Goal: Task Accomplishment & Management: Complete application form

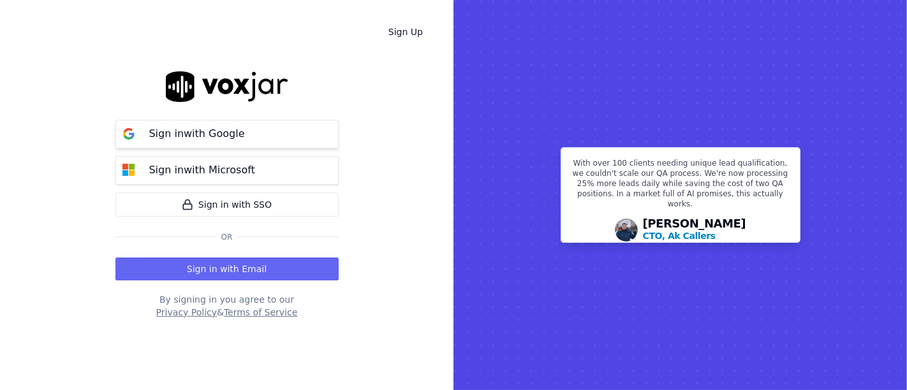
click at [271, 138] on button "Sign in with Google" at bounding box center [226, 134] width 223 height 29
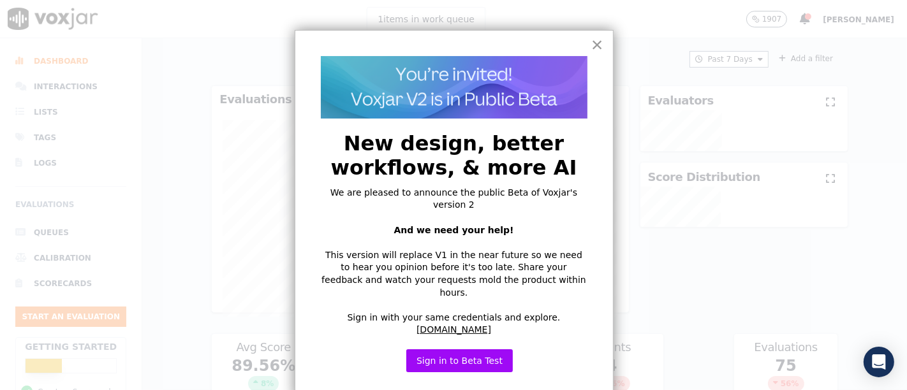
click at [599, 43] on button "×" at bounding box center [597, 44] width 12 height 20
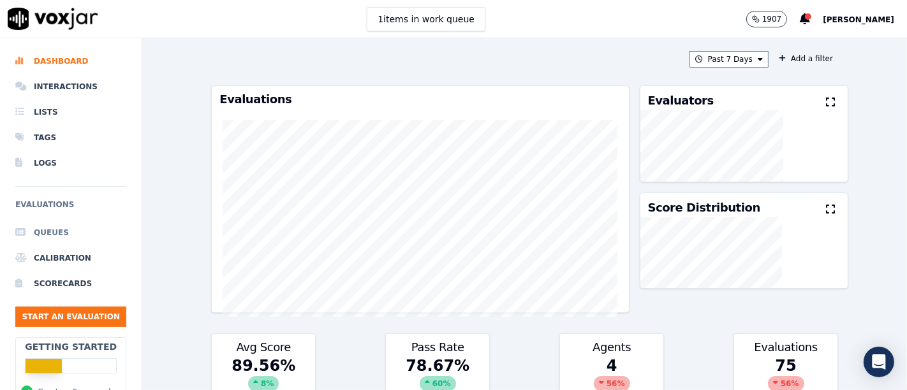
click at [54, 230] on li "Queues" at bounding box center [70, 233] width 111 height 26
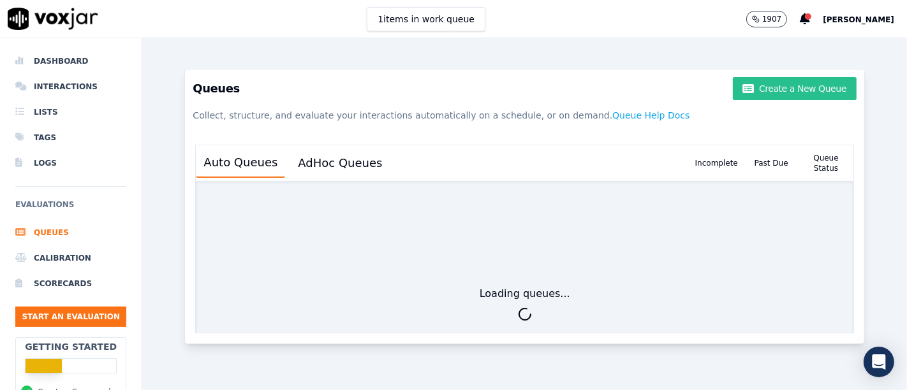
click at [767, 89] on button "Create a New Queue" at bounding box center [795, 88] width 124 height 23
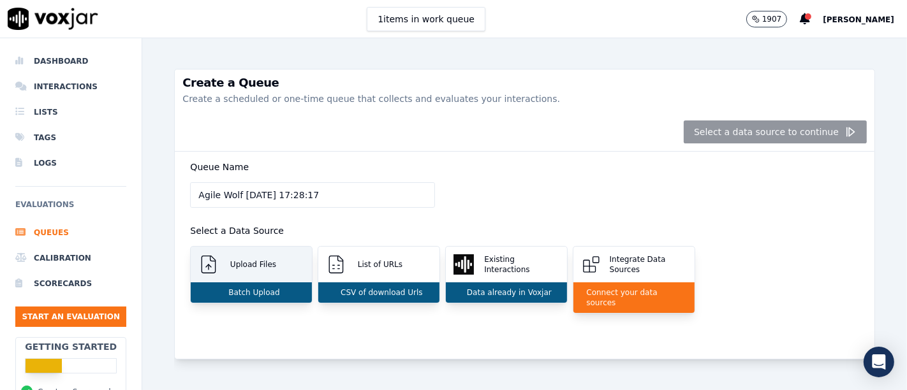
click at [235, 297] on div "Batch Upload" at bounding box center [251, 292] width 121 height 20
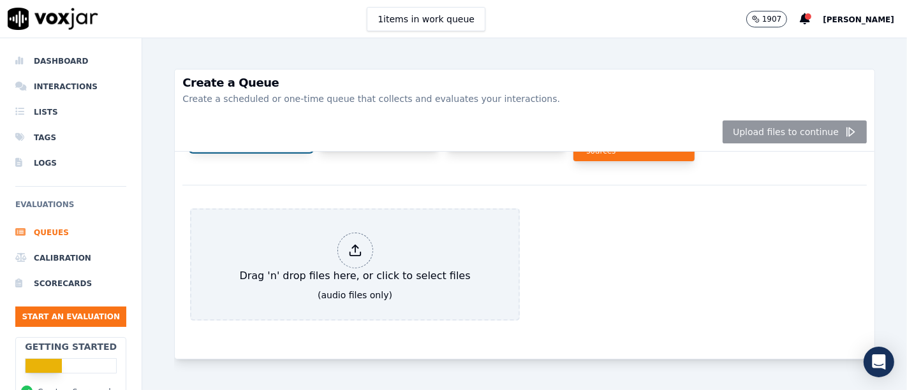
scroll to position [172, 0]
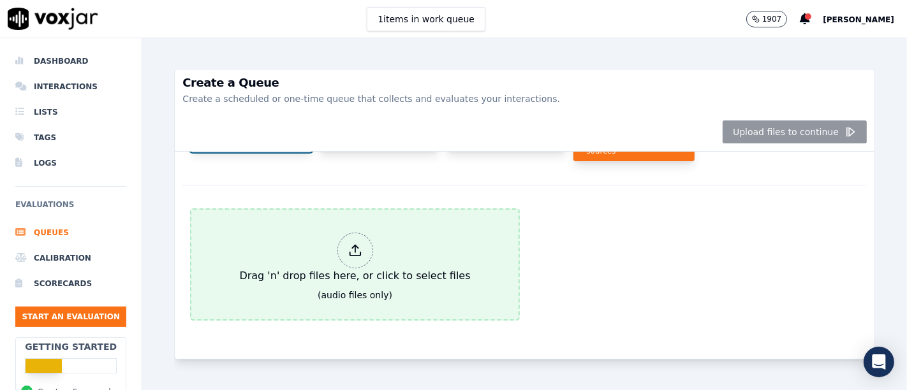
click at [337, 233] on div at bounding box center [355, 251] width 36 height 36
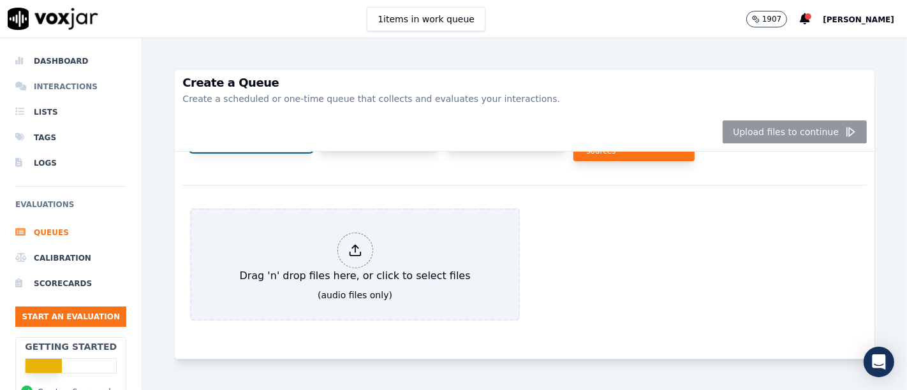
click at [71, 85] on li "Interactions" at bounding box center [70, 87] width 111 height 26
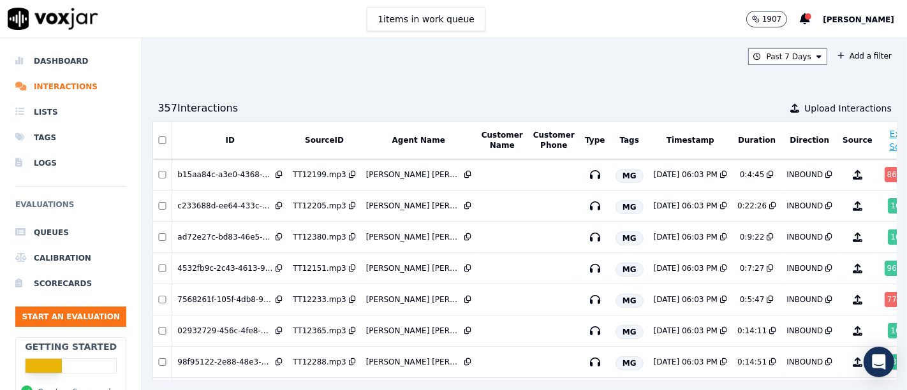
click at [277, 86] on div "Past 7 Days Add a filter 357 Interaction s Upload Interactions ID SourceID Agen…" at bounding box center [524, 214] width 764 height 352
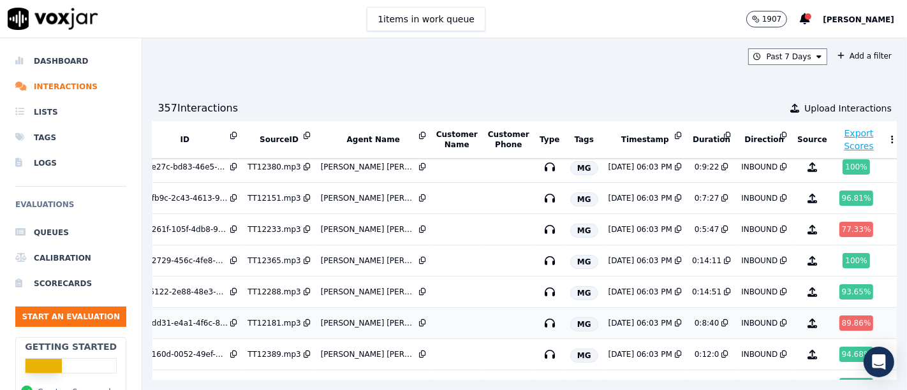
scroll to position [0, 45]
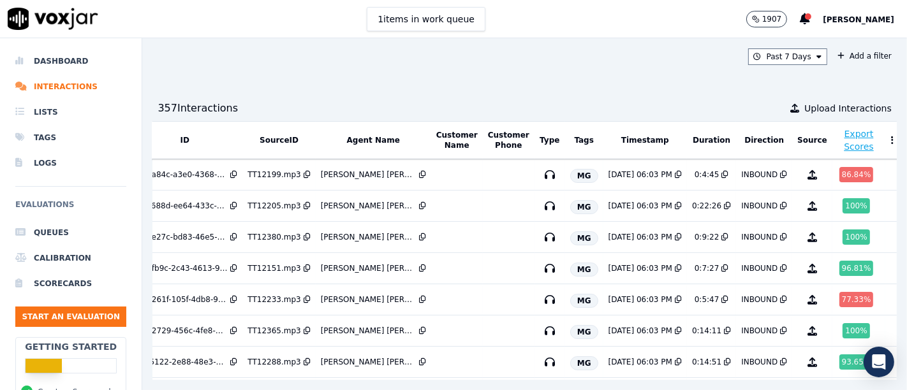
click at [621, 139] on button "Timestamp" at bounding box center [645, 140] width 48 height 10
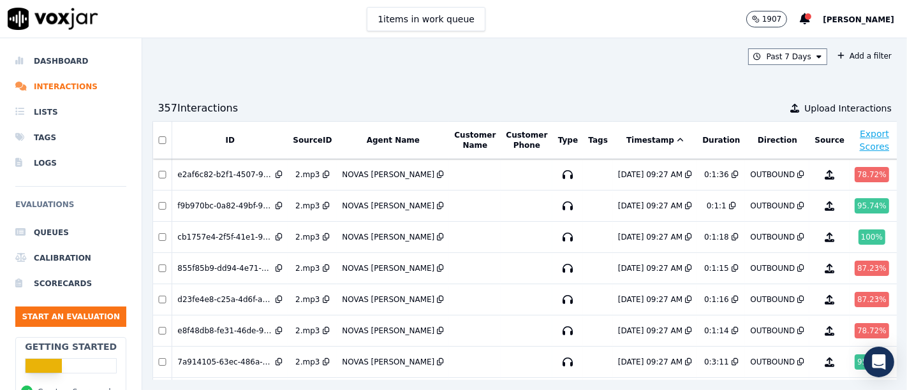
click at [626, 139] on button "Timestamp" at bounding box center [654, 140] width 57 height 10
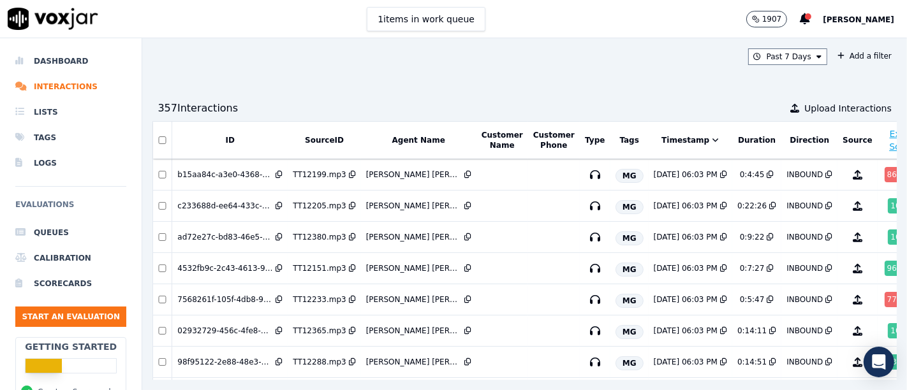
drag, startPoint x: 437, startPoint y: 84, endPoint x: 439, endPoint y: 75, distance: 9.6
click at [439, 83] on div "Past 7 Days Add a filter 357 Interaction s Upload Interactions ID SourceID Agen…" at bounding box center [524, 214] width 764 height 352
click at [64, 234] on li "Queues" at bounding box center [70, 233] width 111 height 26
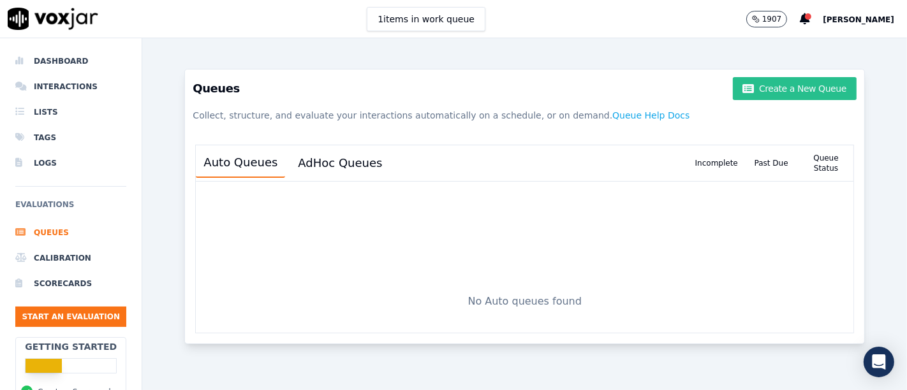
click at [770, 91] on button "Create a New Queue" at bounding box center [795, 88] width 124 height 23
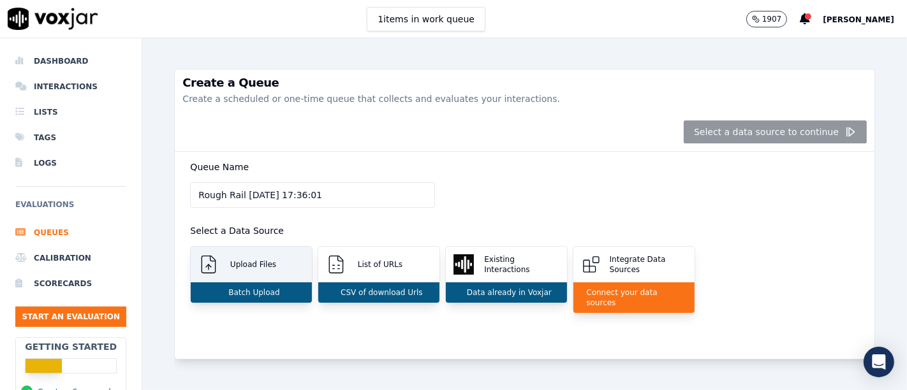
click at [274, 267] on div "Upload Files" at bounding box center [251, 265] width 121 height 36
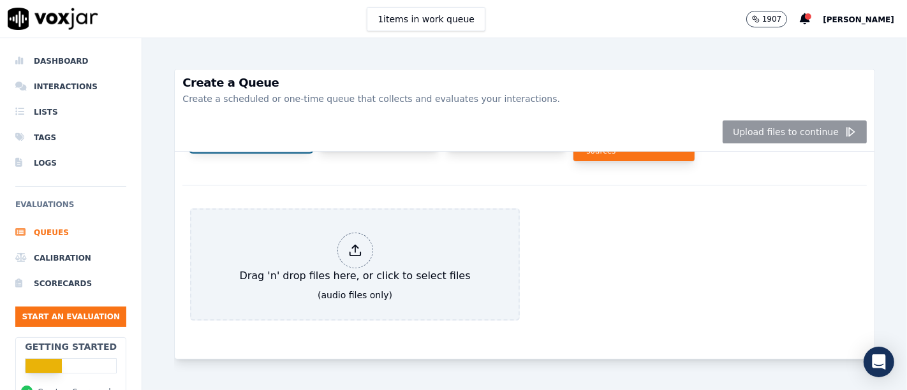
scroll to position [172, 0]
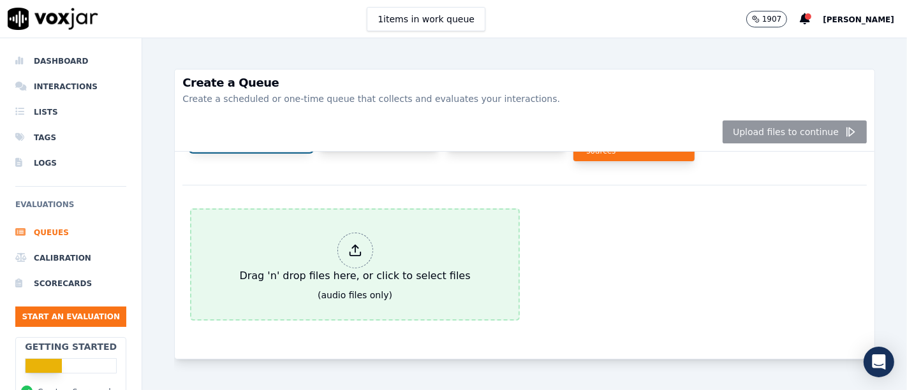
click at [357, 233] on div at bounding box center [355, 251] width 36 height 36
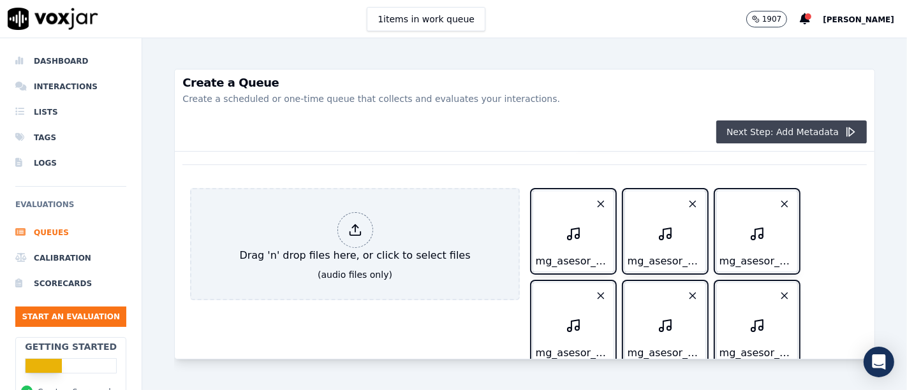
click at [784, 128] on button "Next Step: Add Metadata" at bounding box center [791, 132] width 150 height 23
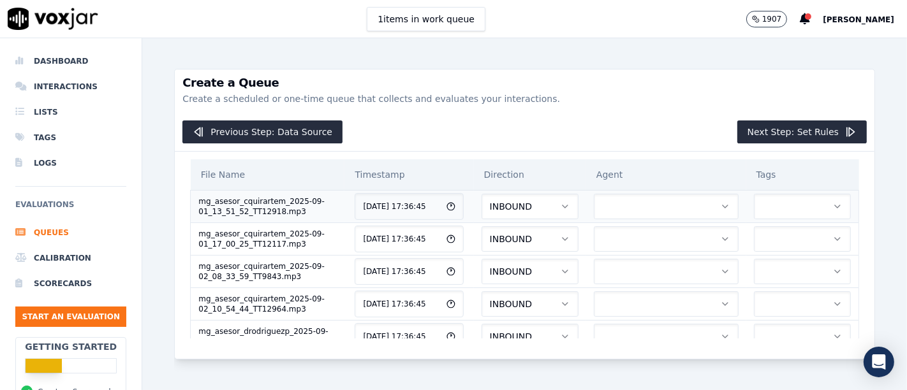
click at [615, 207] on button "button" at bounding box center [666, 207] width 145 height 26
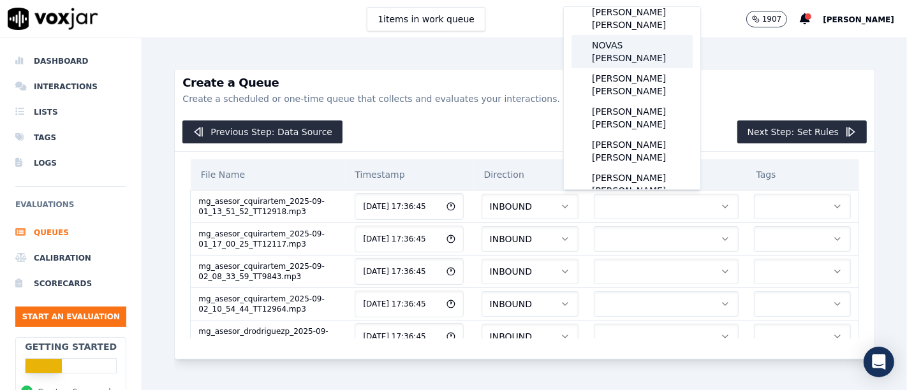
scroll to position [142, 0]
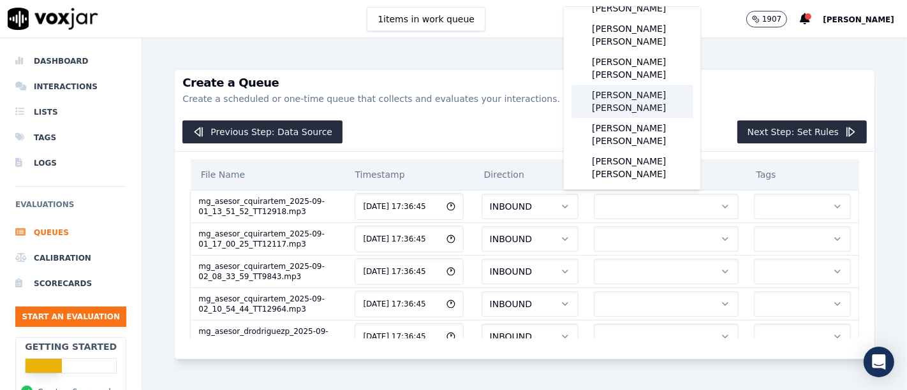
click at [634, 85] on div "[PERSON_NAME] [PERSON_NAME]" at bounding box center [631, 101] width 121 height 33
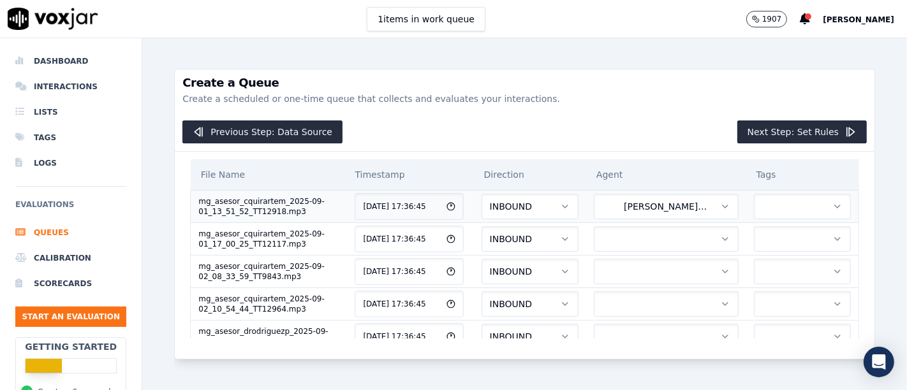
click at [754, 201] on button "button" at bounding box center [802, 207] width 97 height 26
click at [763, 259] on div "MG" at bounding box center [762, 259] width 76 height 20
click at [624, 237] on button "button" at bounding box center [666, 239] width 145 height 26
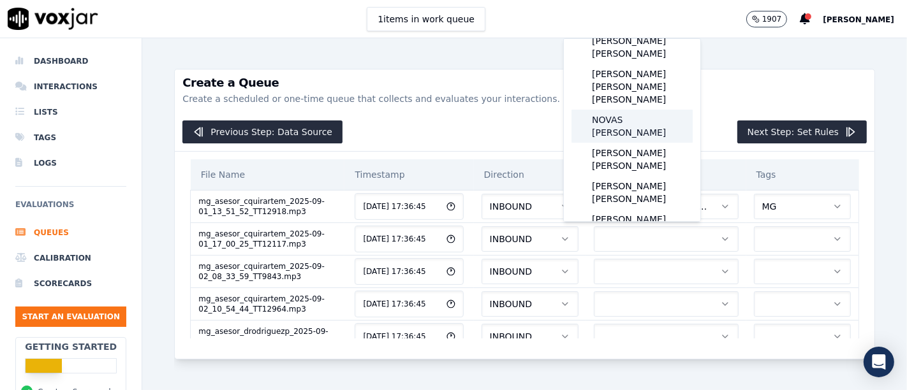
scroll to position [71, 0]
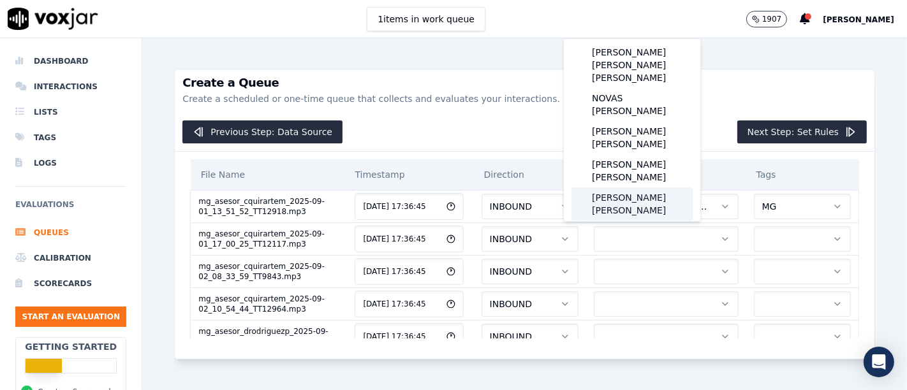
click at [628, 187] on div "[PERSON_NAME] [PERSON_NAME]" at bounding box center [631, 203] width 121 height 33
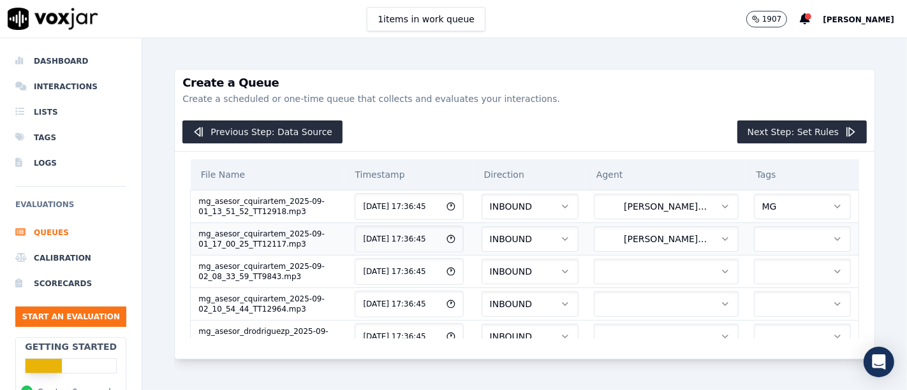
click at [754, 244] on button "button" at bounding box center [802, 239] width 97 height 26
click at [765, 293] on div "MG" at bounding box center [762, 291] width 76 height 20
click at [595, 267] on button "button" at bounding box center [666, 272] width 145 height 26
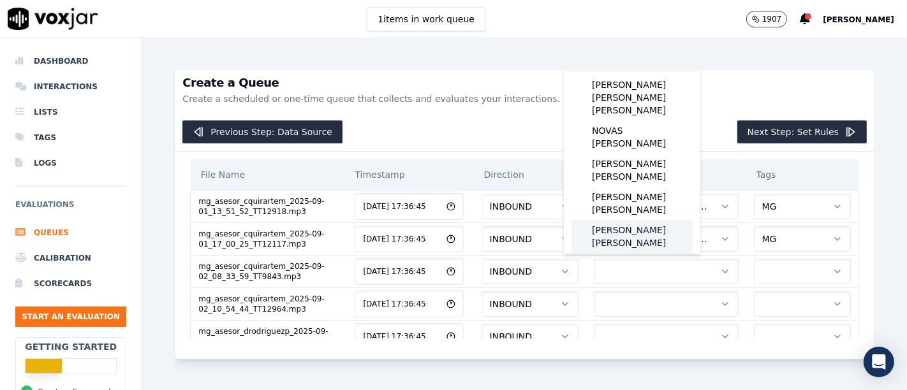
click at [648, 220] on div "[PERSON_NAME] [PERSON_NAME]" at bounding box center [631, 236] width 121 height 33
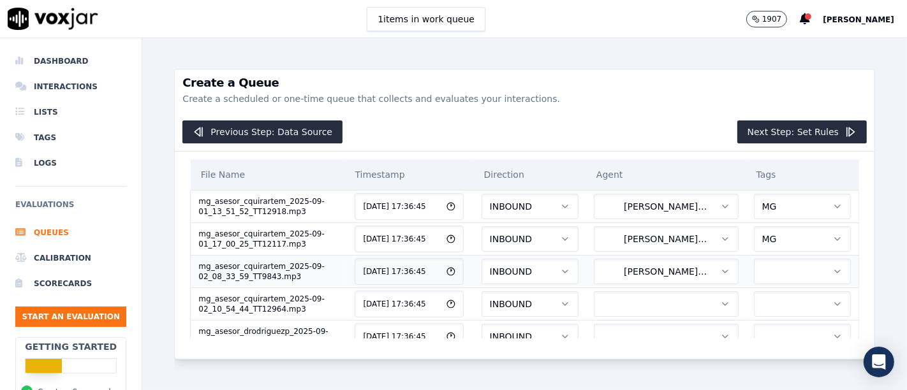
click at [754, 268] on button "button" at bounding box center [802, 272] width 97 height 26
click at [754, 323] on div "MG" at bounding box center [762, 324] width 76 height 20
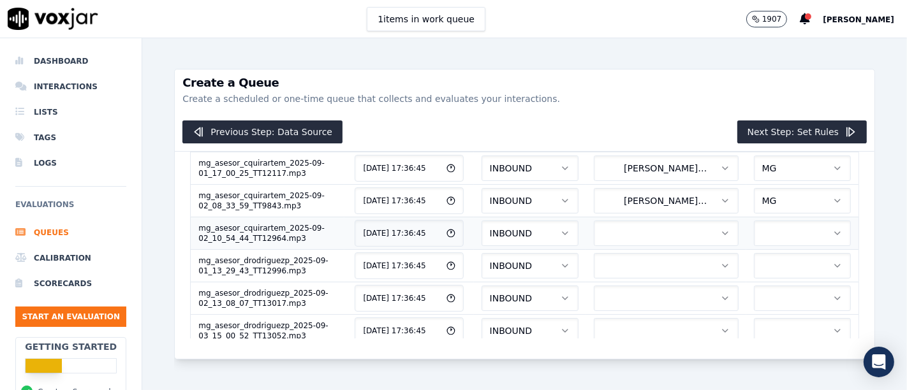
click at [601, 230] on button "button" at bounding box center [666, 234] width 145 height 26
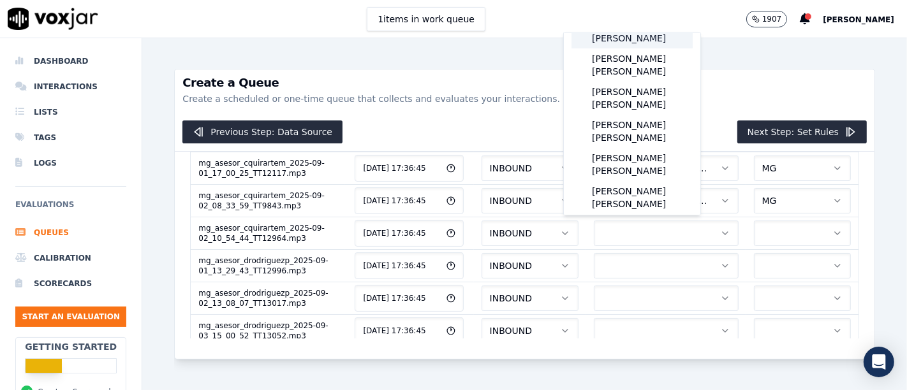
scroll to position [142, 0]
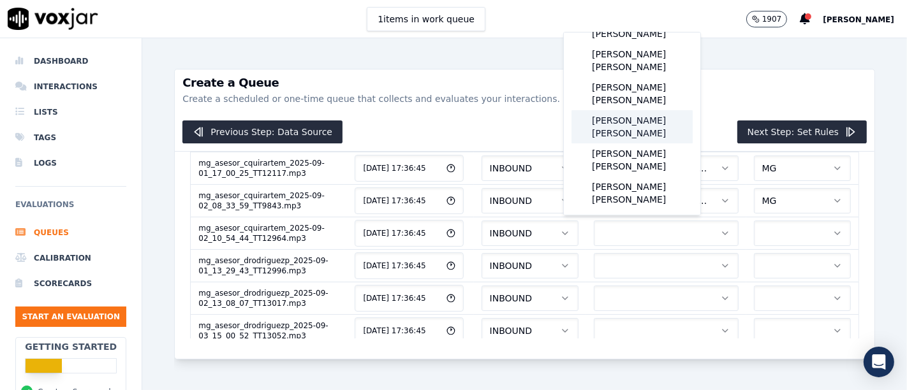
click at [638, 110] on div "[PERSON_NAME] [PERSON_NAME]" at bounding box center [631, 126] width 121 height 33
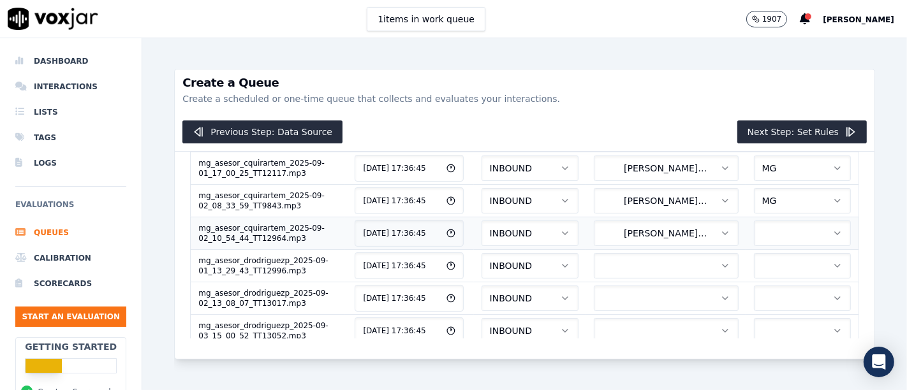
click at [754, 225] on button "button" at bounding box center [802, 234] width 97 height 26
click at [771, 284] on div "MG" at bounding box center [762, 285] width 76 height 20
click at [633, 263] on button "button" at bounding box center [666, 266] width 145 height 26
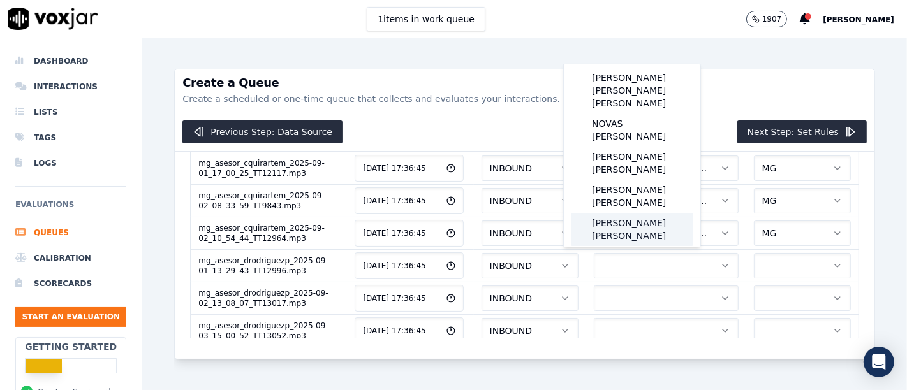
scroll to position [0, 0]
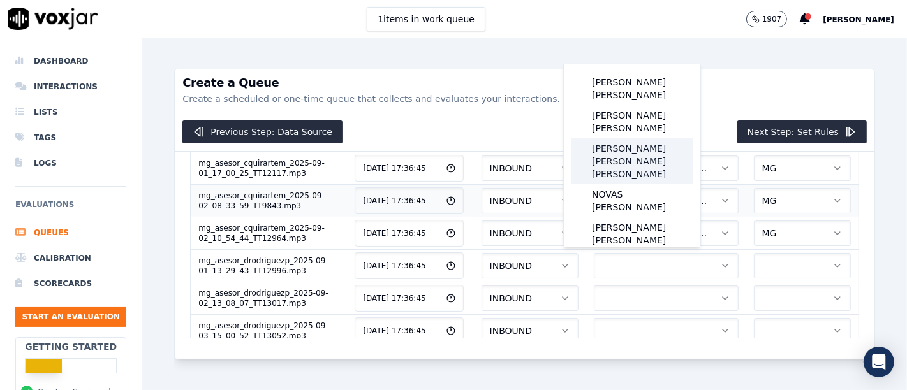
drag, startPoint x: 647, startPoint y: 142, endPoint x: 690, endPoint y: 202, distance: 74.5
click at [646, 142] on div "[PERSON_NAME] [PERSON_NAME] [PERSON_NAME]" at bounding box center [631, 161] width 121 height 46
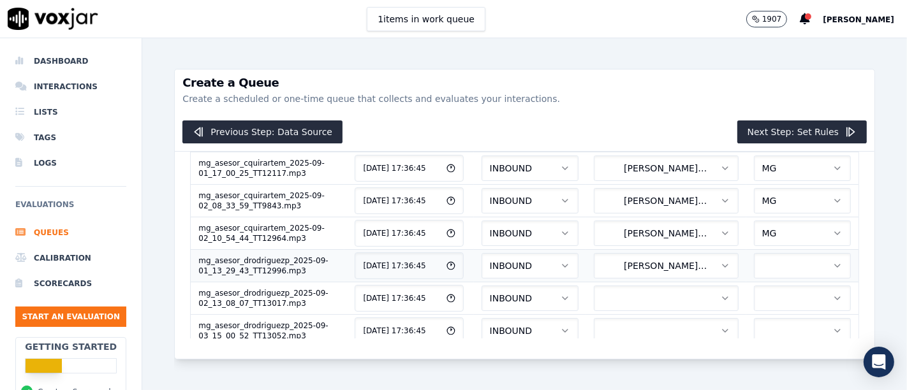
click at [754, 265] on button "button" at bounding box center [802, 266] width 97 height 26
click at [770, 325] on div "MG" at bounding box center [762, 317] width 76 height 20
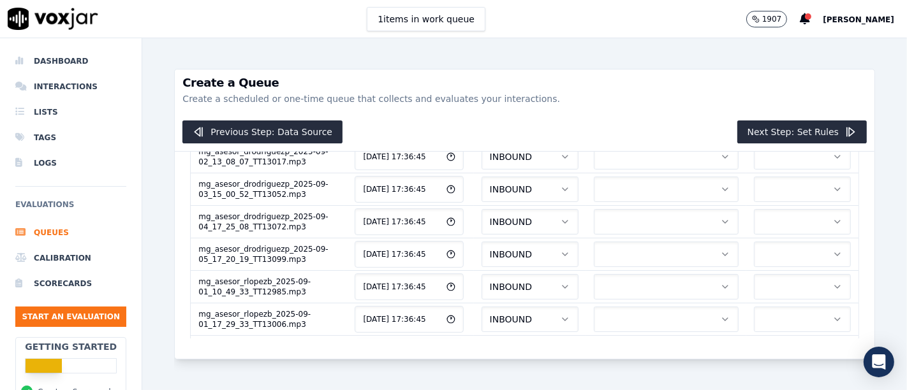
scroll to position [142, 0]
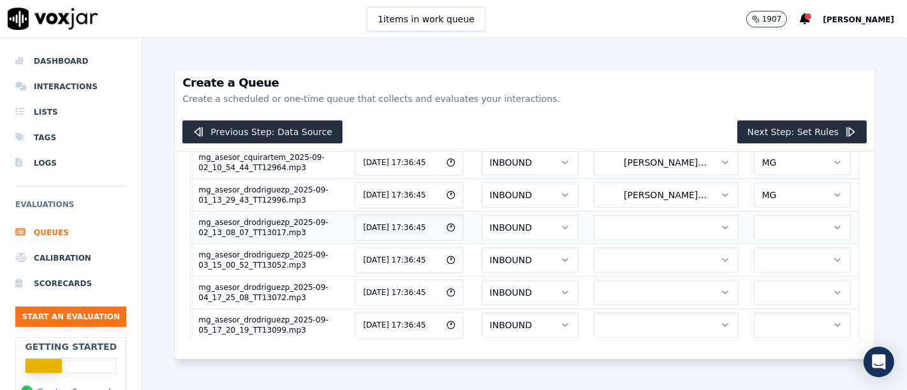
click at [622, 224] on button "button" at bounding box center [666, 228] width 145 height 26
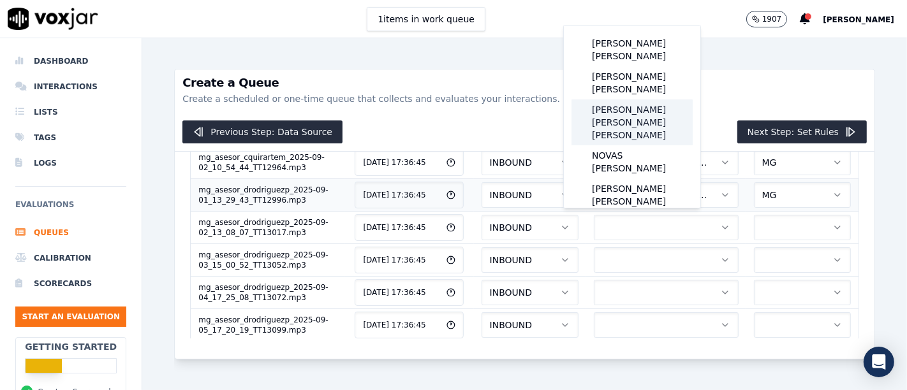
drag, startPoint x: 633, startPoint y: 105, endPoint x: 710, endPoint y: 175, distance: 104.2
click at [633, 104] on div "[PERSON_NAME] [PERSON_NAME] [PERSON_NAME]" at bounding box center [631, 122] width 121 height 46
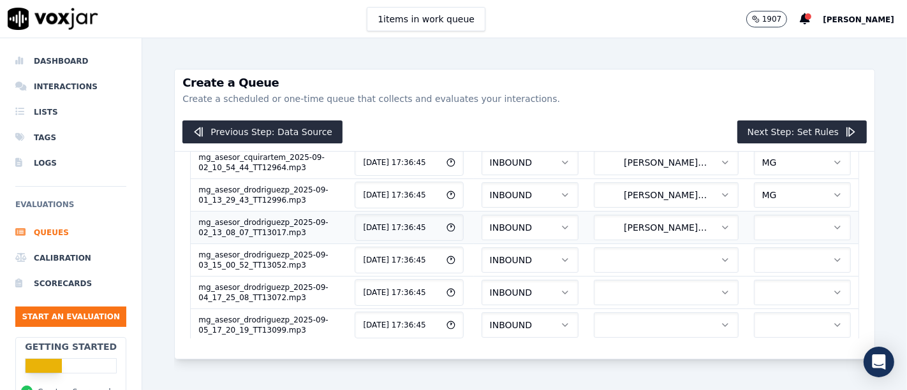
click at [756, 223] on button "button" at bounding box center [802, 228] width 97 height 26
click at [773, 279] on div "MG" at bounding box center [762, 278] width 76 height 20
click at [634, 194] on span "[PERSON_NAME] [PERSON_NAME] [PERSON_NAME]" at bounding box center [661, 195] width 118 height 13
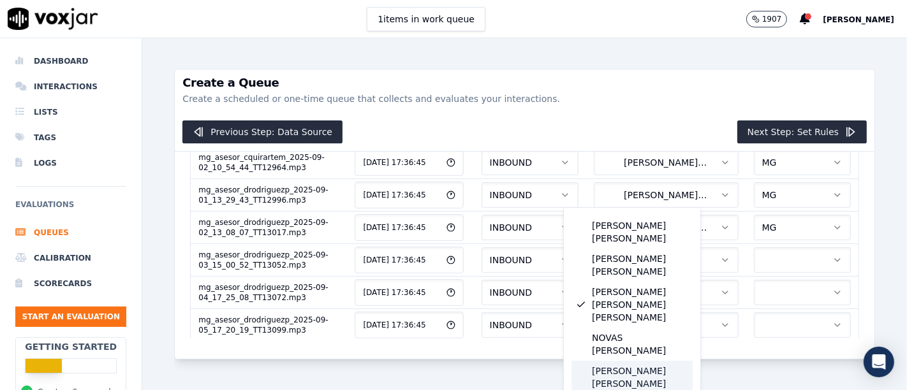
click at [646, 361] on div "[PERSON_NAME] [PERSON_NAME]" at bounding box center [631, 377] width 121 height 33
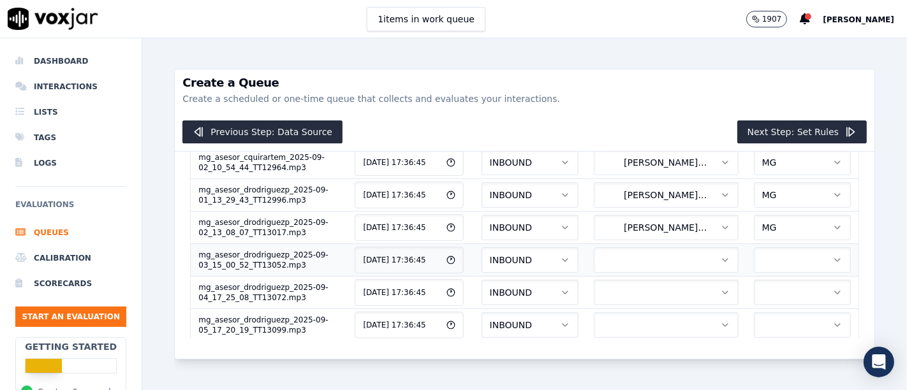
click at [641, 252] on button "button" at bounding box center [666, 260] width 145 height 26
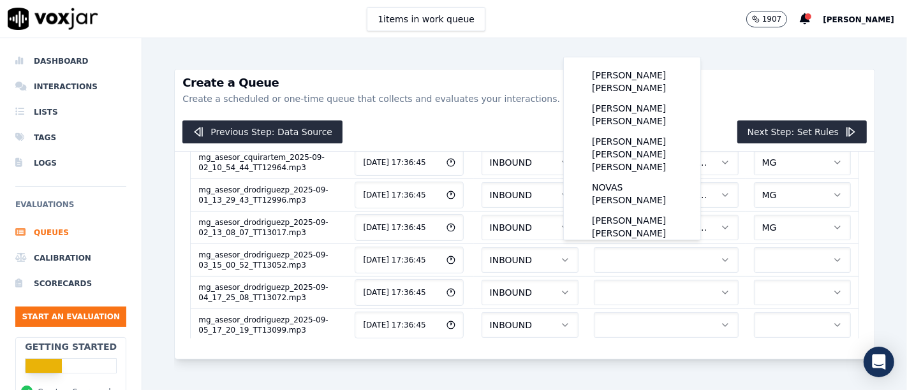
click at [634, 318] on div "File Name Timestamp Direction Agent Tags mg_asesor_cquirartem_2025-09-01_13_51_…" at bounding box center [524, 255] width 699 height 207
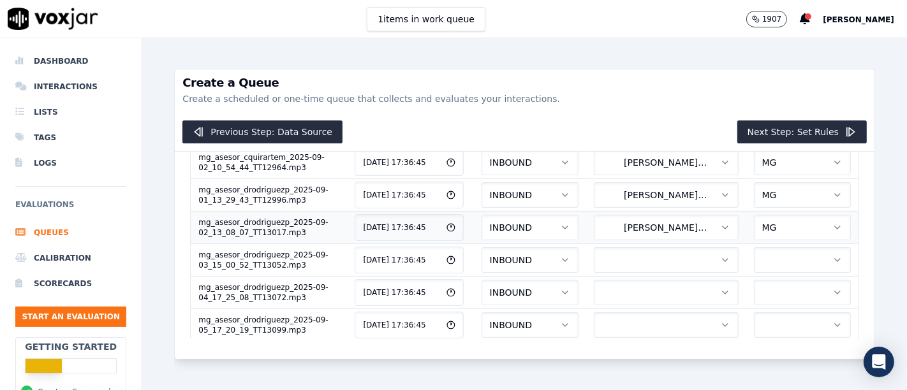
click at [632, 222] on span "[PERSON_NAME] [PERSON_NAME] [PERSON_NAME]" at bounding box center [661, 227] width 118 height 13
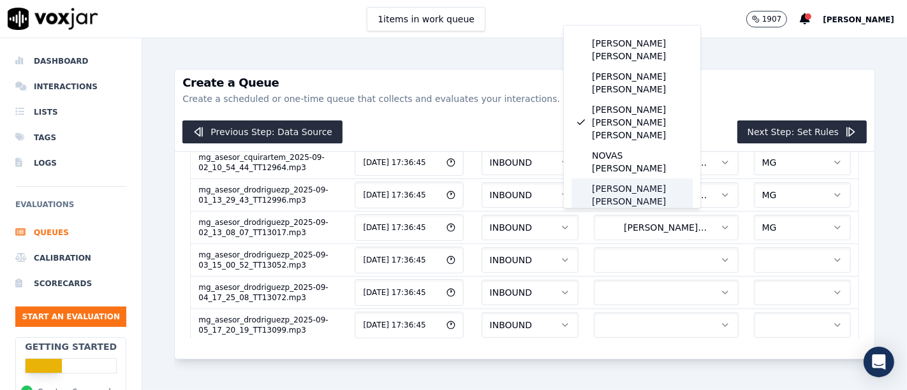
click at [624, 179] on div "[PERSON_NAME] [PERSON_NAME]" at bounding box center [631, 195] width 121 height 33
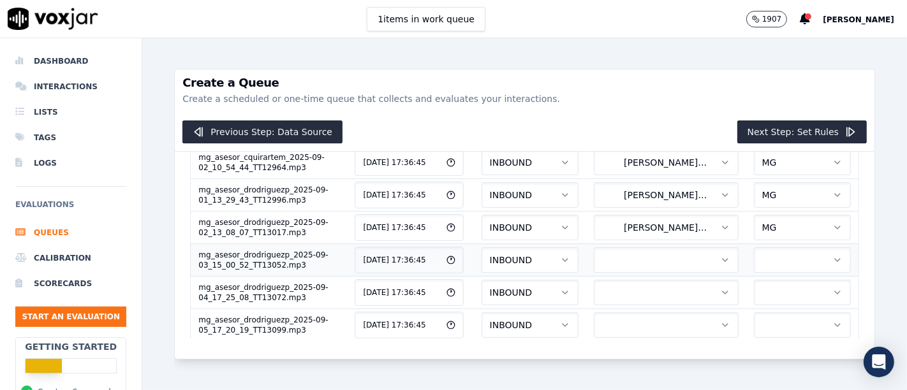
click at [665, 259] on button "button" at bounding box center [666, 260] width 145 height 26
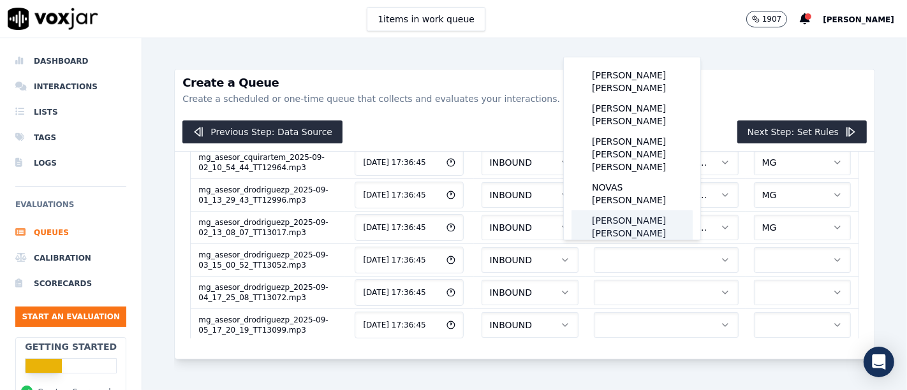
click at [652, 210] on div "[PERSON_NAME] [PERSON_NAME]" at bounding box center [631, 226] width 121 height 33
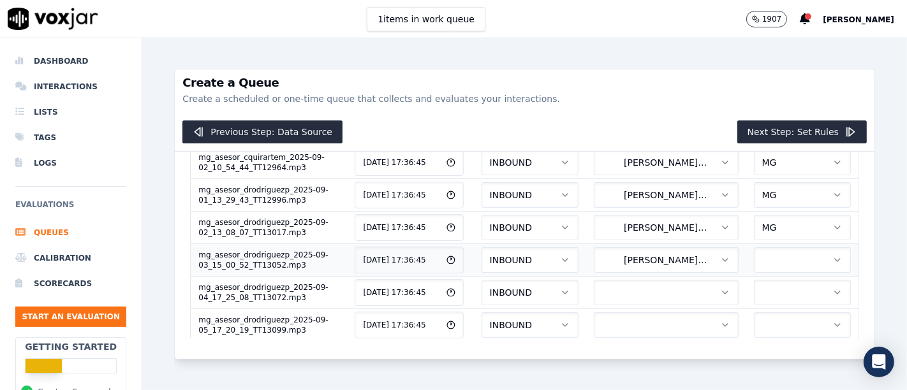
click at [754, 259] on button "button" at bounding box center [802, 260] width 97 height 26
click at [761, 309] on div "MG" at bounding box center [762, 310] width 76 height 20
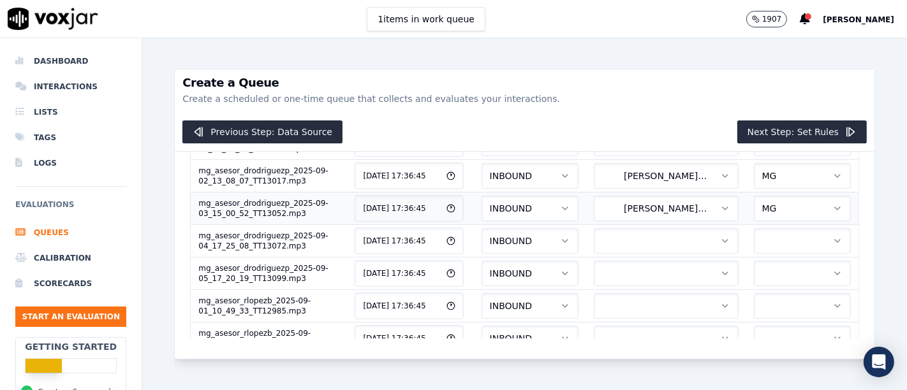
scroll to position [212, 0]
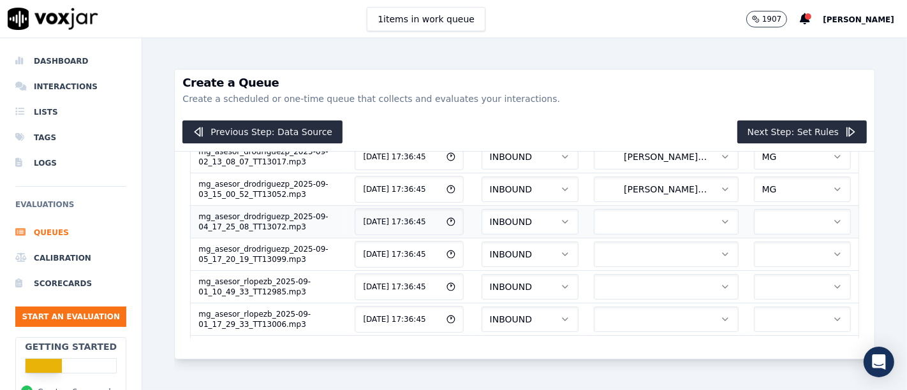
click at [625, 224] on button "button" at bounding box center [666, 222] width 145 height 26
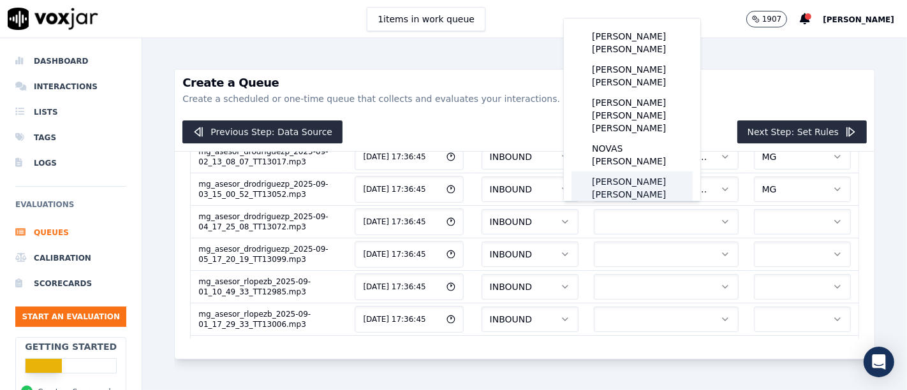
click at [662, 172] on div "[PERSON_NAME] [PERSON_NAME]" at bounding box center [631, 188] width 121 height 33
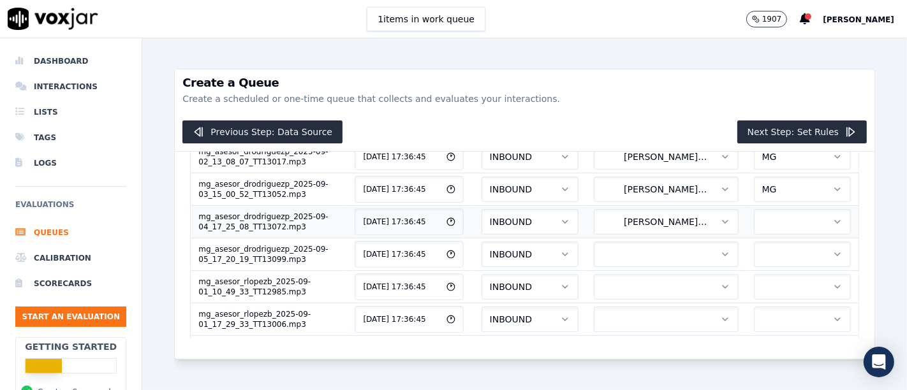
click at [754, 221] on button "button" at bounding box center [802, 222] width 97 height 26
click at [772, 267] on div "MG" at bounding box center [762, 271] width 76 height 20
click at [648, 245] on button "button" at bounding box center [666, 255] width 145 height 26
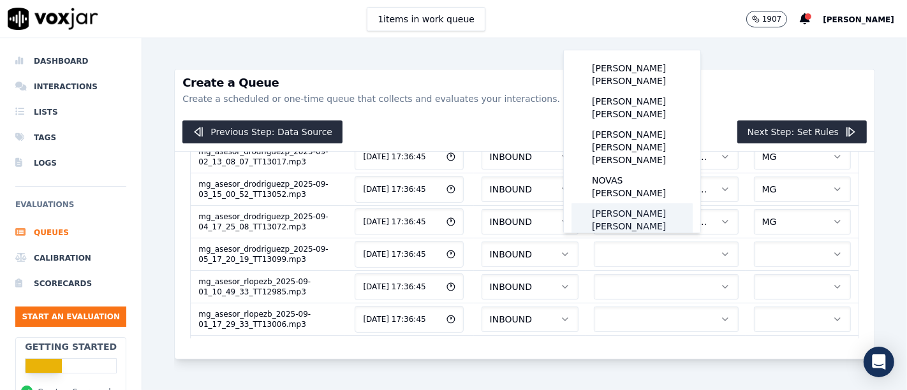
click at [654, 203] on div "[PERSON_NAME] [PERSON_NAME]" at bounding box center [631, 219] width 121 height 33
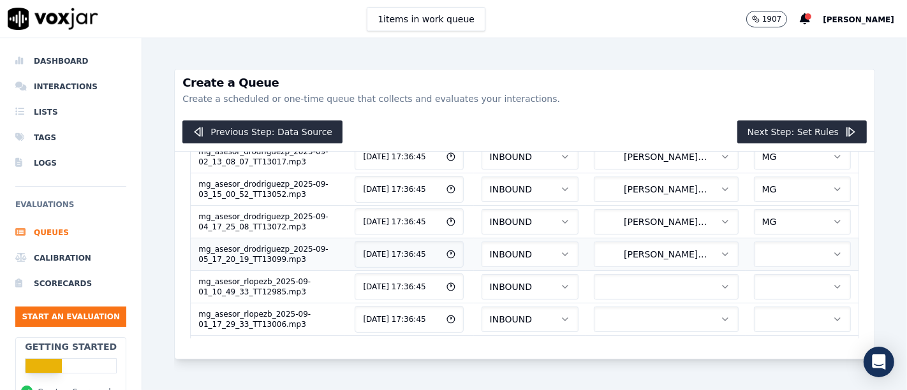
click at [754, 245] on button "button" at bounding box center [802, 255] width 97 height 26
click at [770, 307] on div "MG" at bounding box center [762, 303] width 76 height 20
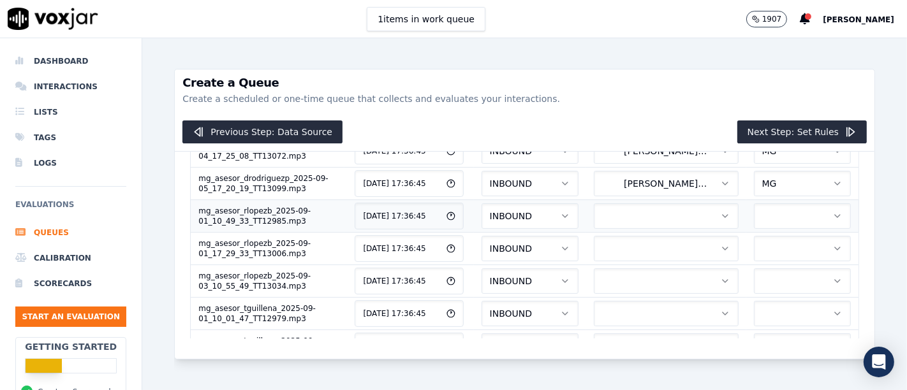
click at [618, 206] on button "button" at bounding box center [666, 216] width 145 height 26
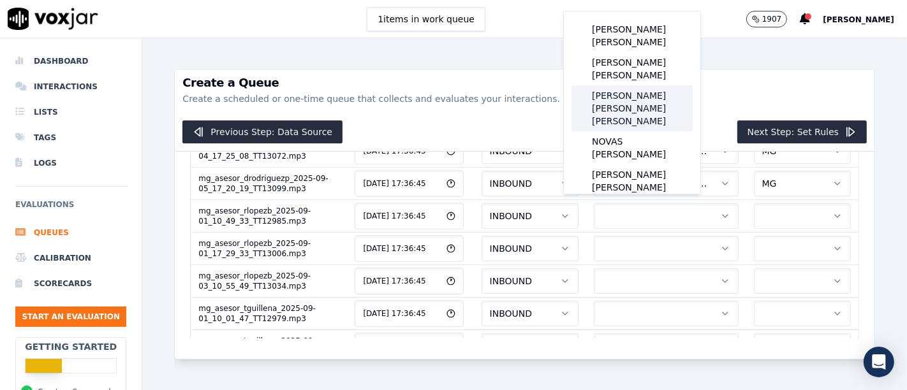
click at [638, 85] on div "[PERSON_NAME] [PERSON_NAME] [PERSON_NAME]" at bounding box center [631, 108] width 121 height 46
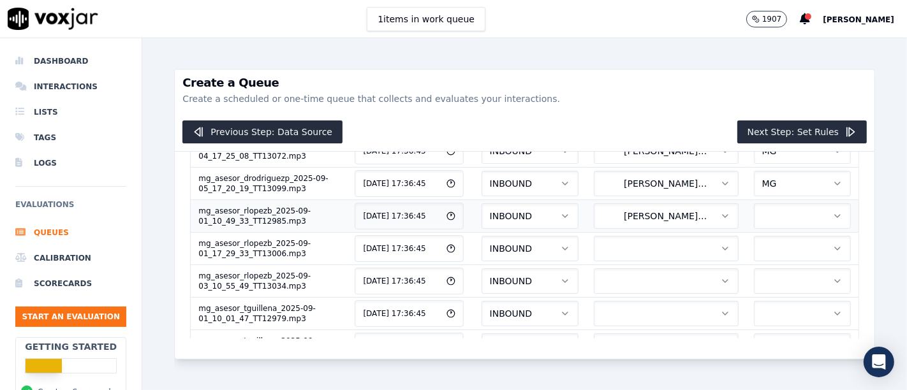
click at [754, 210] on button "button" at bounding box center [802, 216] width 97 height 26
click at [766, 271] on div "MG" at bounding box center [762, 264] width 76 height 20
click at [603, 236] on button "button" at bounding box center [666, 249] width 145 height 26
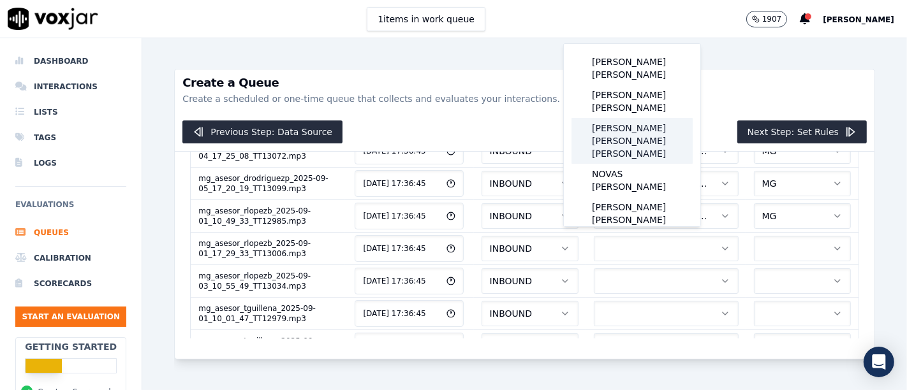
click at [641, 118] on div "[PERSON_NAME] [PERSON_NAME] [PERSON_NAME]" at bounding box center [631, 141] width 121 height 46
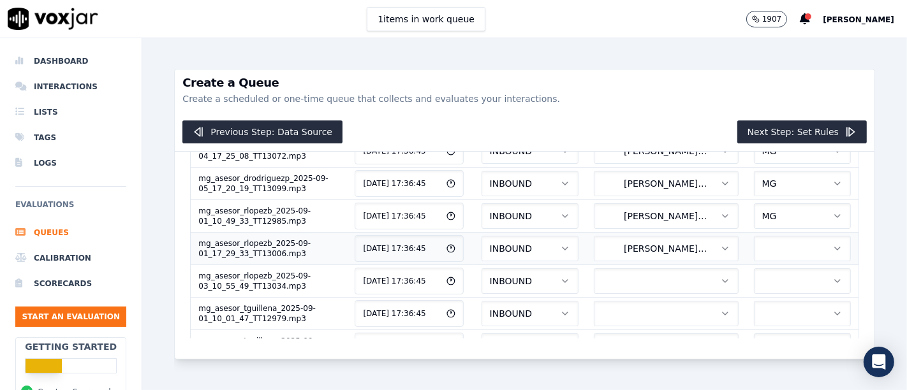
click at [757, 247] on button "button" at bounding box center [802, 249] width 97 height 26
click at [761, 296] on div "MG" at bounding box center [762, 296] width 76 height 20
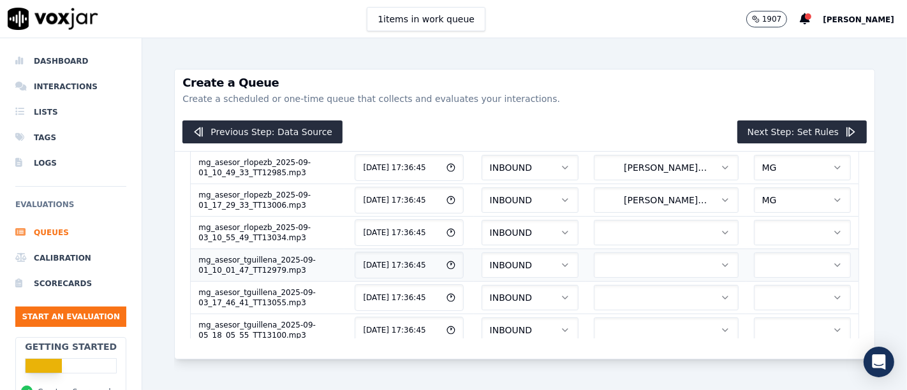
scroll to position [354, 0]
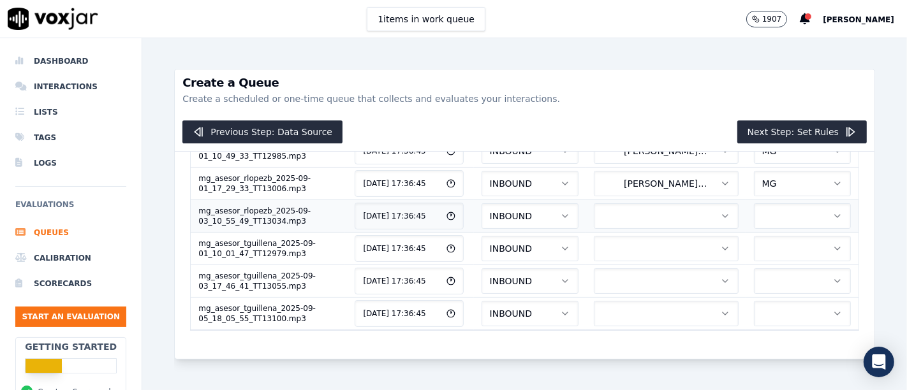
click at [619, 203] on button "button" at bounding box center [666, 216] width 145 height 26
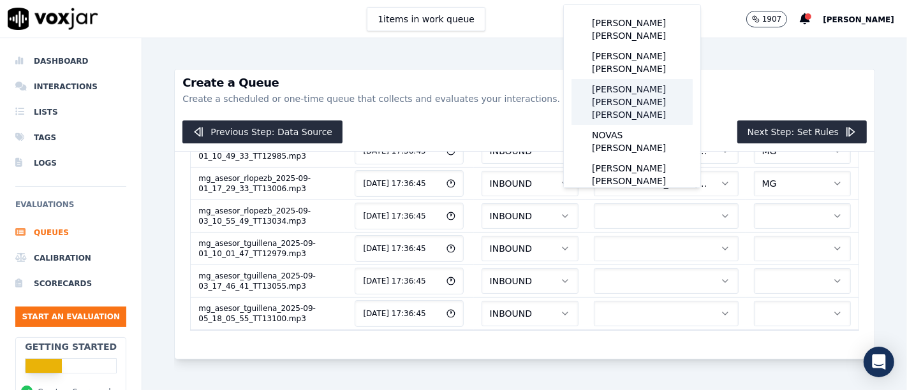
click at [653, 86] on div "[PERSON_NAME] [PERSON_NAME] [PERSON_NAME]" at bounding box center [631, 102] width 121 height 46
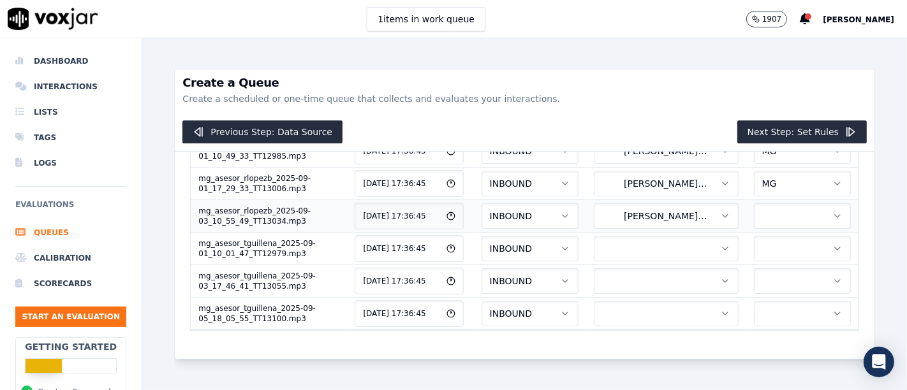
click at [754, 203] on button "button" at bounding box center [802, 216] width 97 height 26
click at [769, 261] on div "MG" at bounding box center [762, 257] width 76 height 20
click at [608, 236] on button "button" at bounding box center [666, 249] width 145 height 26
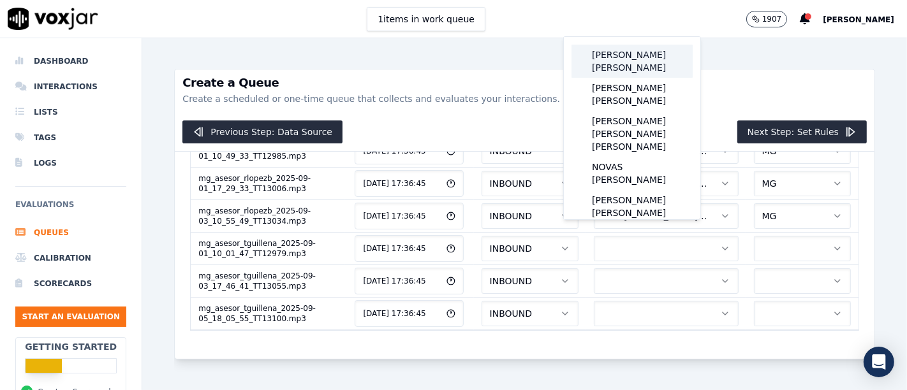
click at [641, 59] on div "[PERSON_NAME] [PERSON_NAME]" at bounding box center [631, 61] width 121 height 33
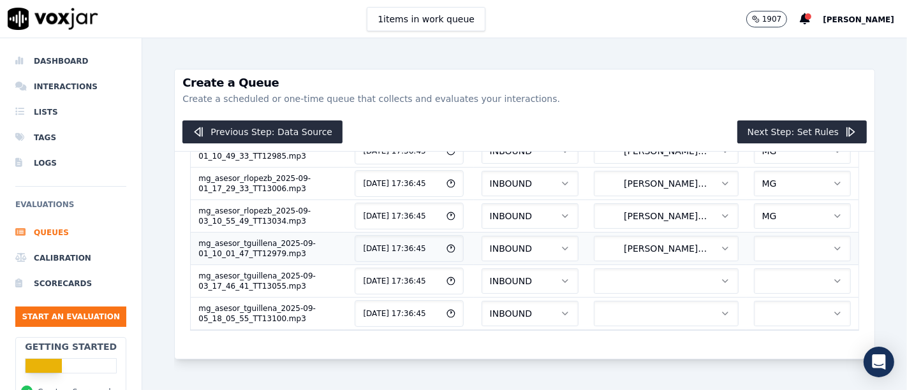
click at [756, 239] on button "button" at bounding box center [802, 249] width 97 height 26
click at [759, 295] on div "MG" at bounding box center [762, 289] width 76 height 20
click at [608, 270] on button "button" at bounding box center [666, 281] width 145 height 26
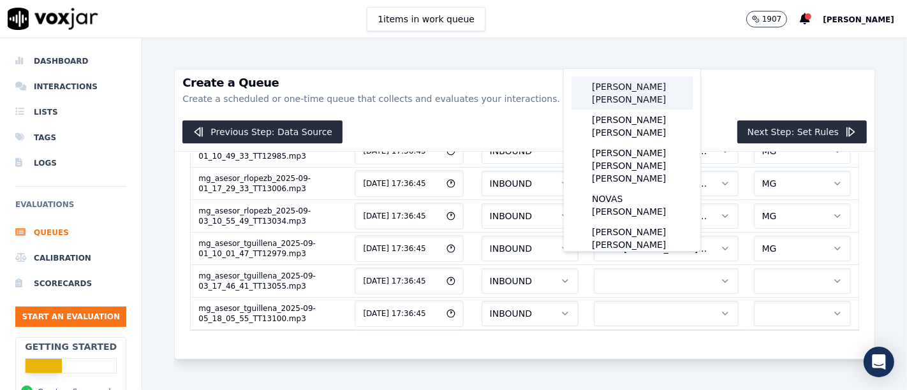
click at [627, 91] on div "[PERSON_NAME] [PERSON_NAME]" at bounding box center [631, 93] width 121 height 33
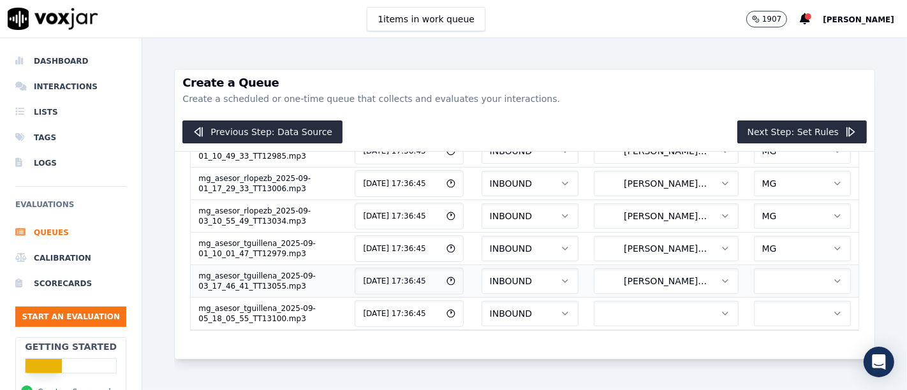
click at [754, 268] on button "button" at bounding box center [802, 281] width 97 height 26
click at [763, 319] on div "MG" at bounding box center [762, 321] width 76 height 20
click at [652, 301] on button "button" at bounding box center [666, 314] width 145 height 26
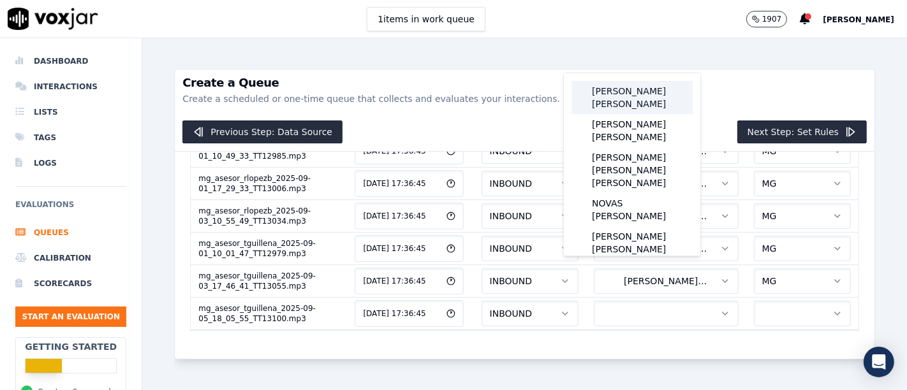
click at [646, 97] on div "[PERSON_NAME] [PERSON_NAME]" at bounding box center [631, 97] width 121 height 33
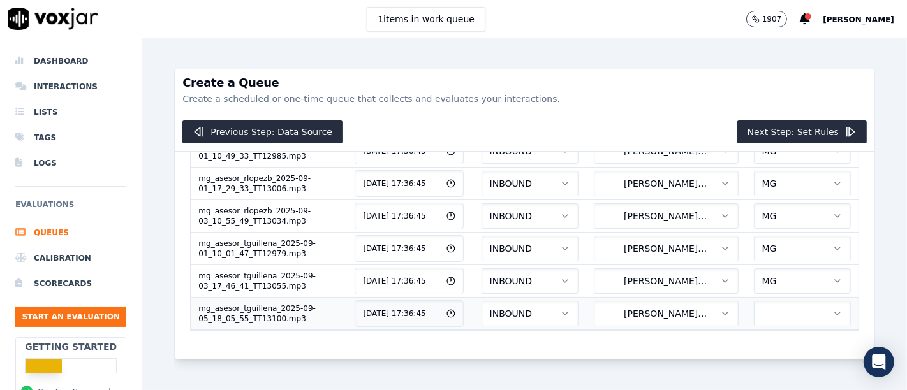
click at [754, 301] on button "button" at bounding box center [802, 314] width 97 height 26
click at [756, 325] on div "MG" at bounding box center [762, 326] width 76 height 20
click at [769, 128] on button "Next Step: Set Rules" at bounding box center [801, 132] width 129 height 23
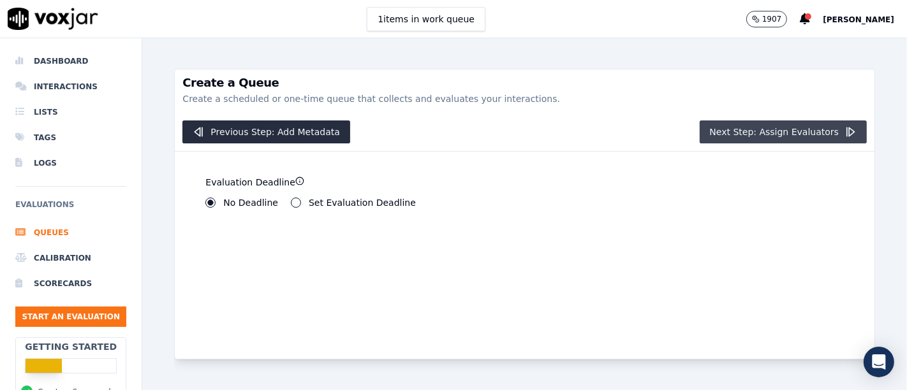
click at [739, 141] on button "Next Step: Assign Evaluators" at bounding box center [783, 132] width 168 height 23
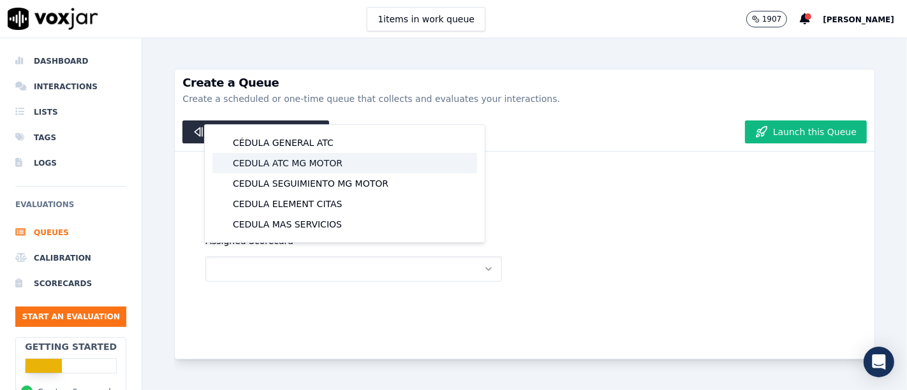
click at [289, 160] on div "CEDULA ATC MG MOTOR" at bounding box center [344, 163] width 265 height 20
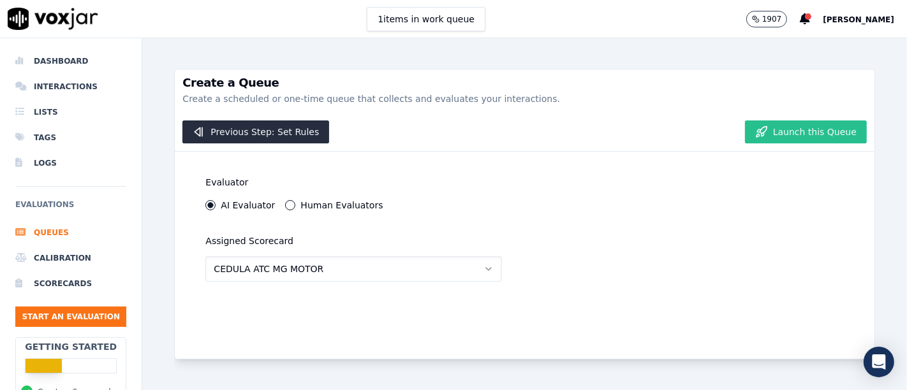
click at [790, 135] on button "Launch this Queue" at bounding box center [806, 132] width 122 height 23
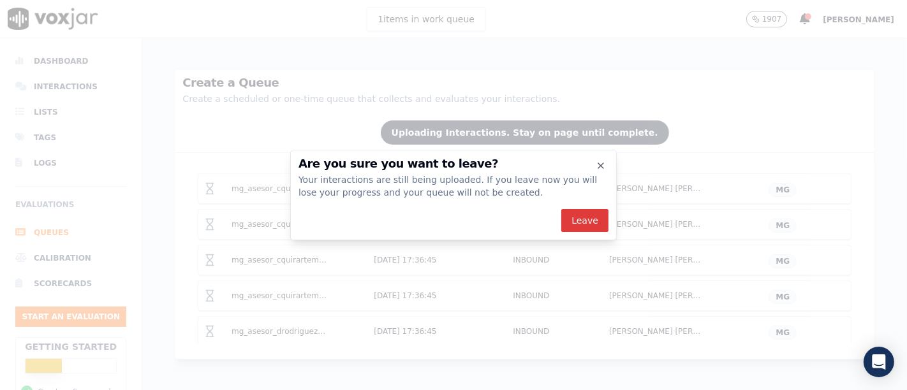
click at [588, 217] on button "Leave" at bounding box center [584, 220] width 47 height 23
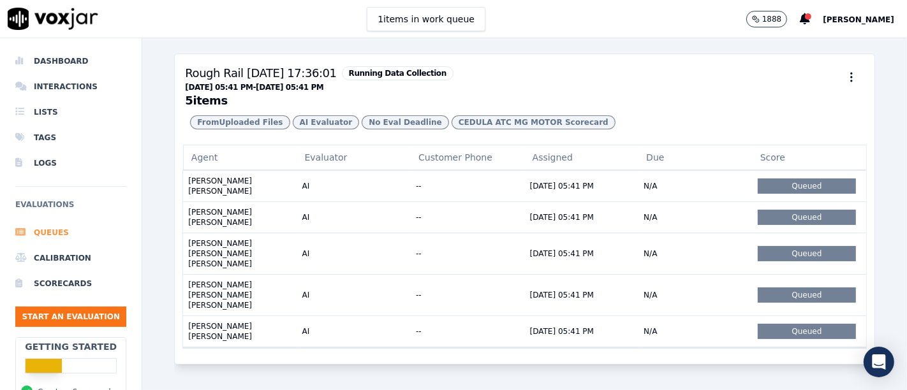
click at [52, 233] on li "Queues" at bounding box center [70, 233] width 111 height 26
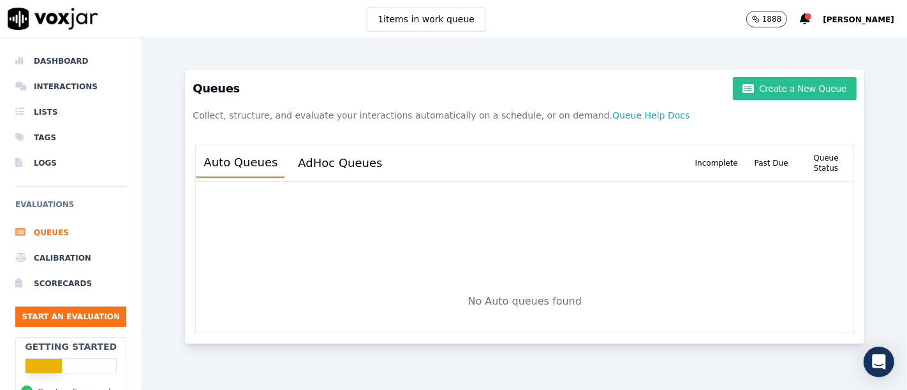
click at [765, 94] on button "Create a New Queue" at bounding box center [795, 88] width 124 height 23
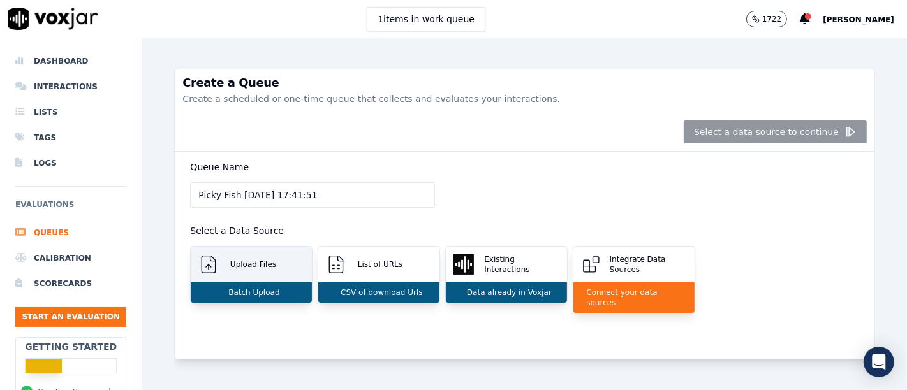
click at [253, 274] on div "Upload Files" at bounding box center [251, 265] width 121 height 36
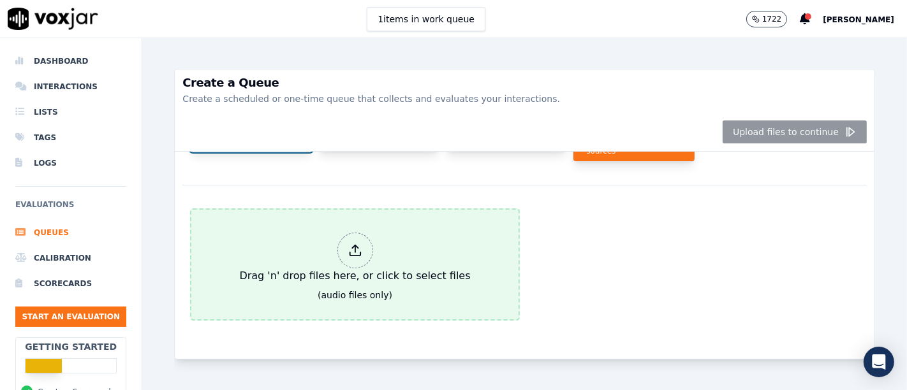
scroll to position [172, 0]
click at [330, 233] on div "Drag 'n' drop files here, or click to select files" at bounding box center [354, 258] width 241 height 61
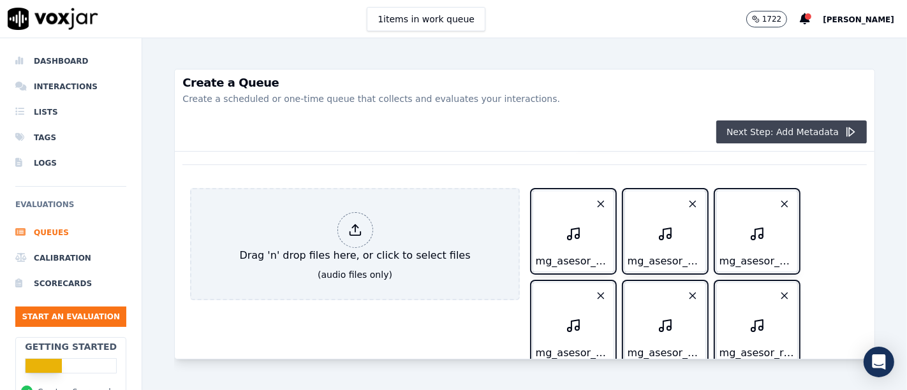
click at [756, 138] on button "Next Step: Add Metadata" at bounding box center [791, 132] width 150 height 23
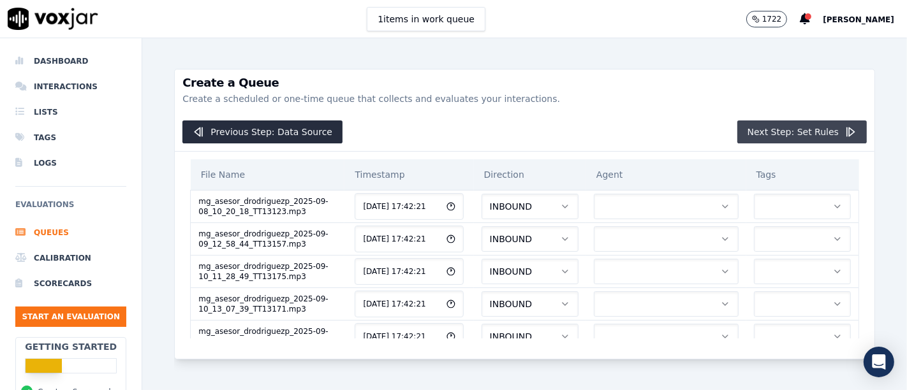
scroll to position [0, 0]
click at [598, 210] on button "button" at bounding box center [666, 207] width 145 height 26
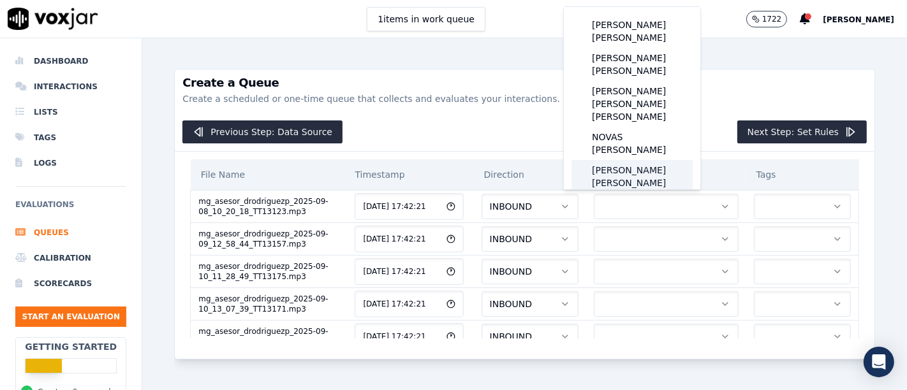
click at [636, 160] on div "[PERSON_NAME] [PERSON_NAME]" at bounding box center [631, 176] width 121 height 33
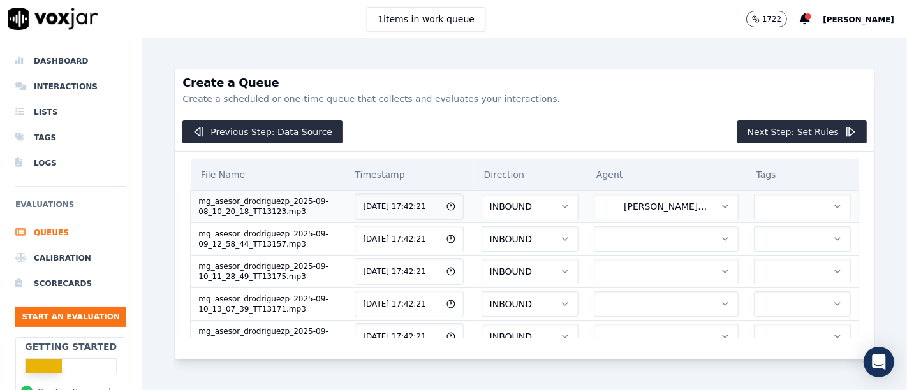
click at [754, 205] on button "button" at bounding box center [802, 207] width 97 height 26
click at [767, 259] on div "MG" at bounding box center [762, 259] width 76 height 20
click at [618, 239] on button "button" at bounding box center [666, 239] width 145 height 26
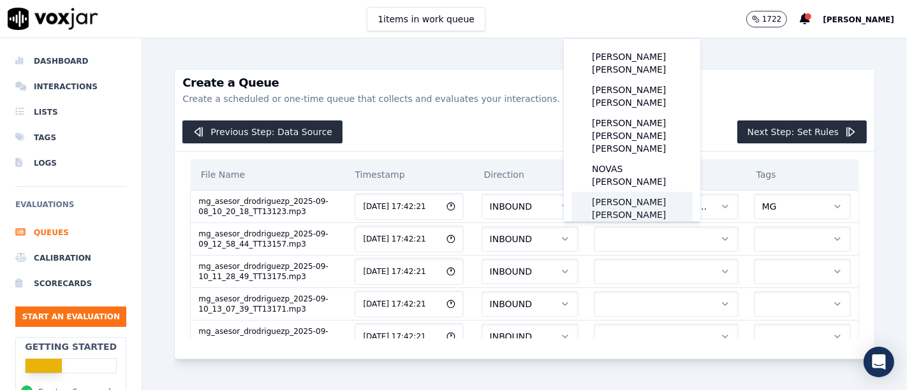
click at [633, 192] on div "[PERSON_NAME] [PERSON_NAME]" at bounding box center [631, 208] width 121 height 33
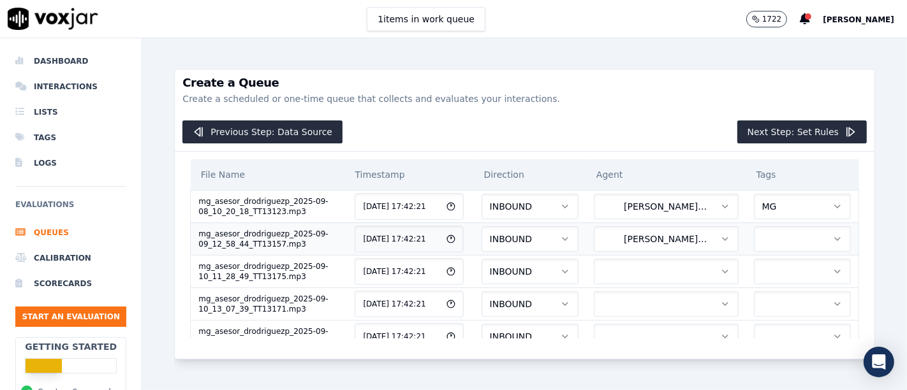
click at [754, 234] on button "button" at bounding box center [802, 239] width 97 height 26
click at [771, 291] on div "MG" at bounding box center [762, 291] width 76 height 20
click at [623, 267] on button "button" at bounding box center [666, 272] width 145 height 26
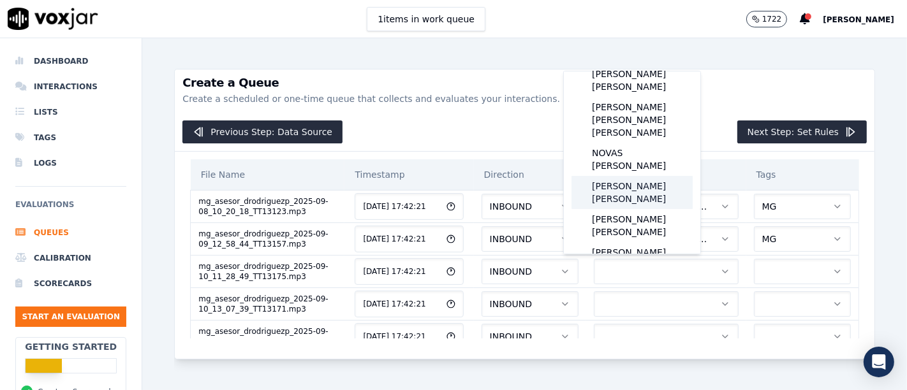
scroll to position [71, 0]
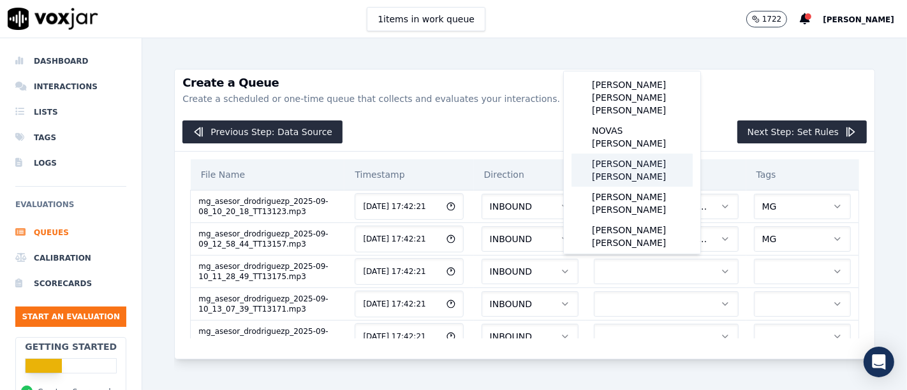
click at [628, 154] on div "[PERSON_NAME] [PERSON_NAME]" at bounding box center [631, 170] width 121 height 33
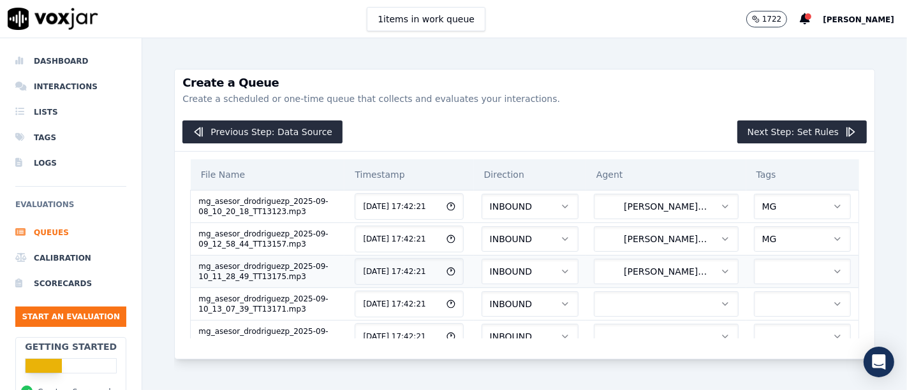
click at [754, 261] on button "button" at bounding box center [802, 272] width 97 height 26
click at [757, 325] on div "MG" at bounding box center [762, 324] width 76 height 20
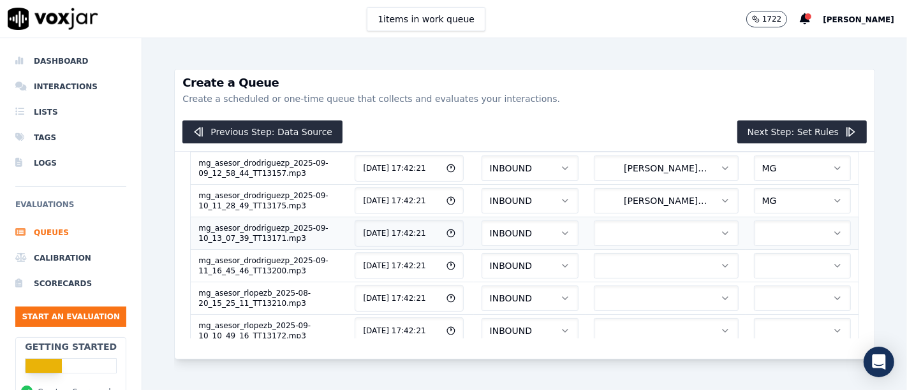
click at [628, 238] on button "button" at bounding box center [666, 234] width 145 height 26
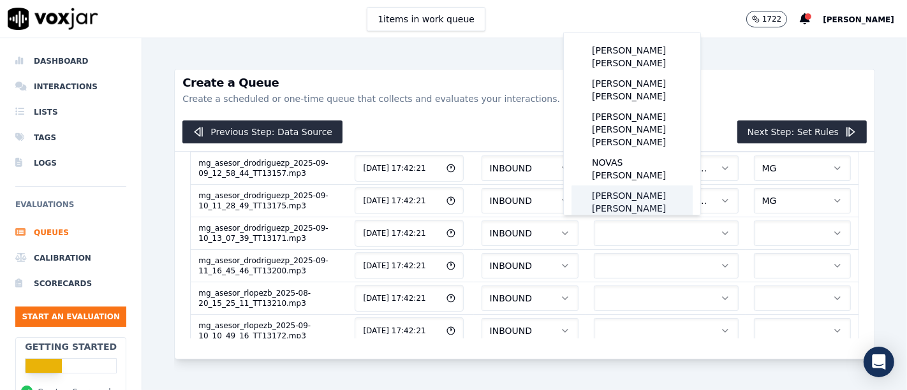
click at [633, 186] on div "[PERSON_NAME] [PERSON_NAME]" at bounding box center [631, 202] width 121 height 33
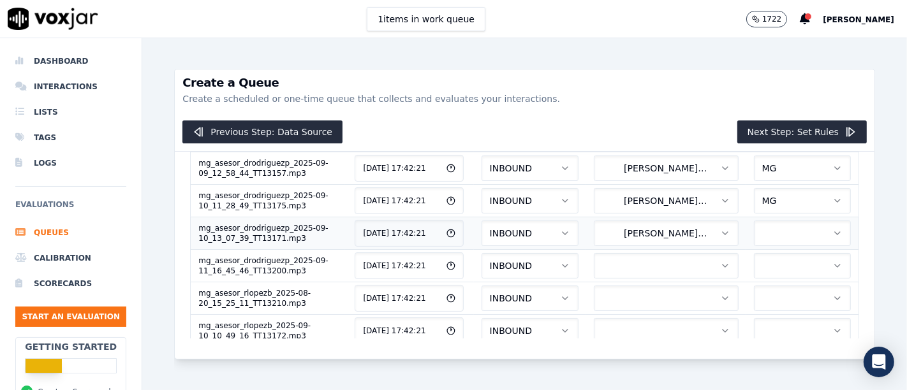
click at [754, 236] on button "button" at bounding box center [802, 234] width 97 height 26
click at [776, 284] on div "MG" at bounding box center [762, 285] width 76 height 20
click at [625, 265] on button "button" at bounding box center [666, 266] width 145 height 26
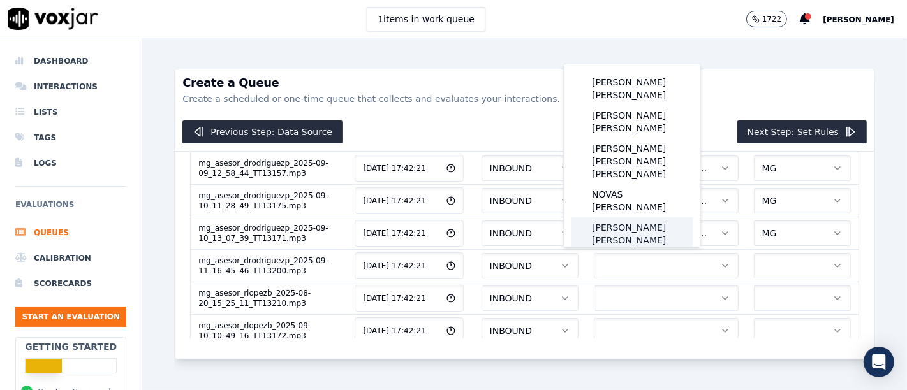
click at [638, 217] on div "[PERSON_NAME] [PERSON_NAME]" at bounding box center [631, 233] width 121 height 33
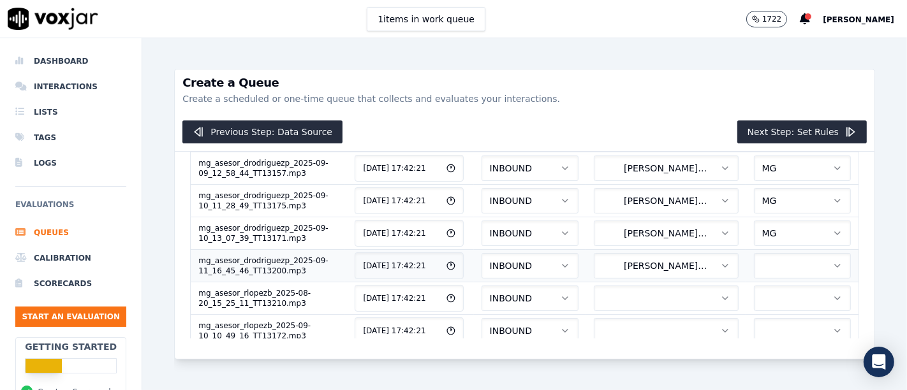
click at [754, 264] on button "button" at bounding box center [802, 266] width 97 height 26
click at [766, 316] on div "MG" at bounding box center [762, 317] width 76 height 20
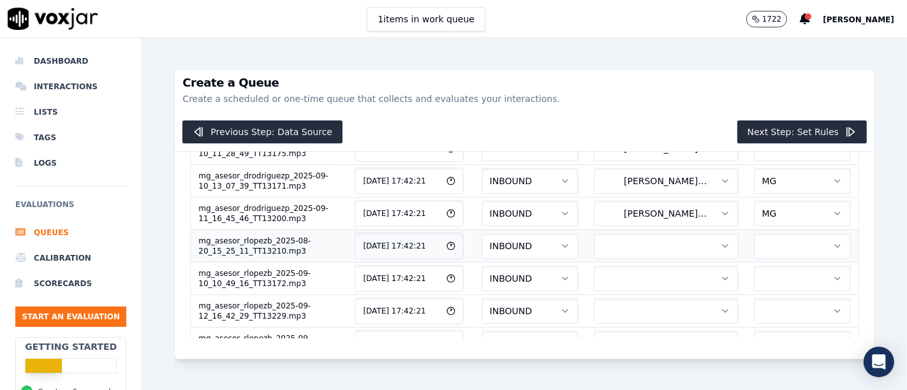
scroll to position [142, 0]
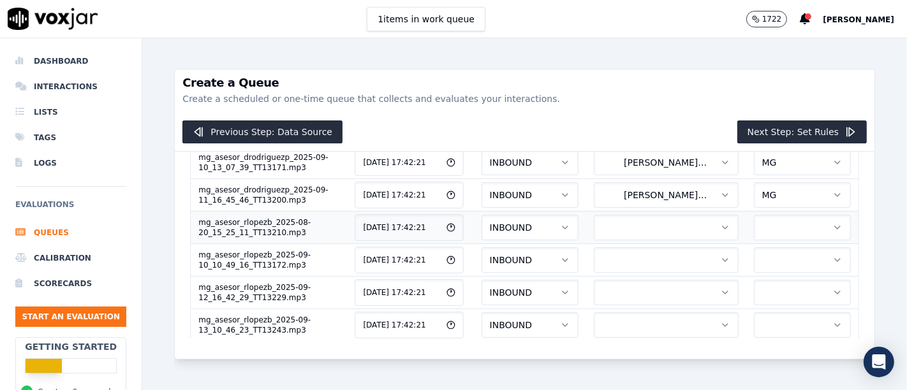
click at [617, 225] on button "button" at bounding box center [666, 228] width 145 height 26
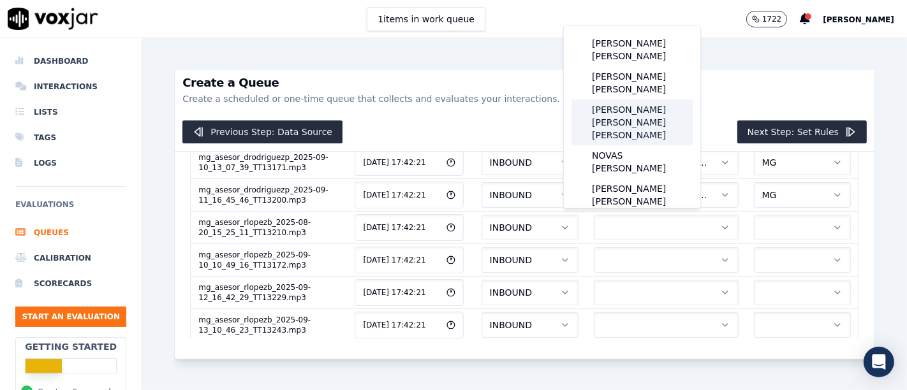
click at [634, 109] on div "[PERSON_NAME] [PERSON_NAME] [PERSON_NAME]" at bounding box center [631, 122] width 121 height 46
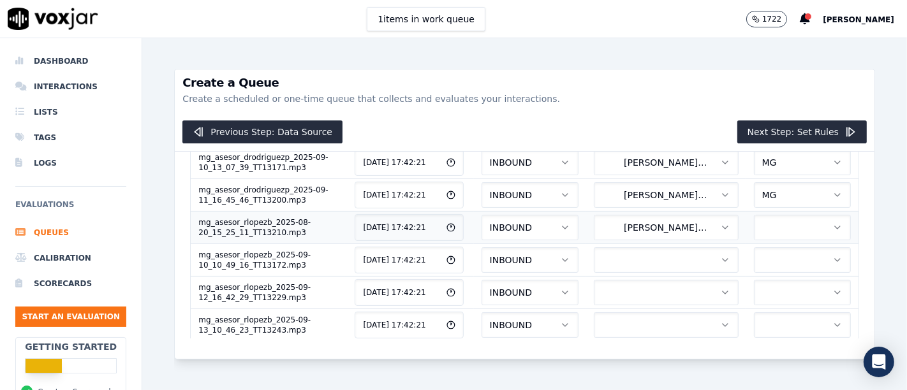
click at [754, 226] on button "button" at bounding box center [802, 228] width 97 height 26
click at [759, 281] on div "MG" at bounding box center [762, 278] width 76 height 20
click at [629, 263] on button "button" at bounding box center [666, 260] width 145 height 26
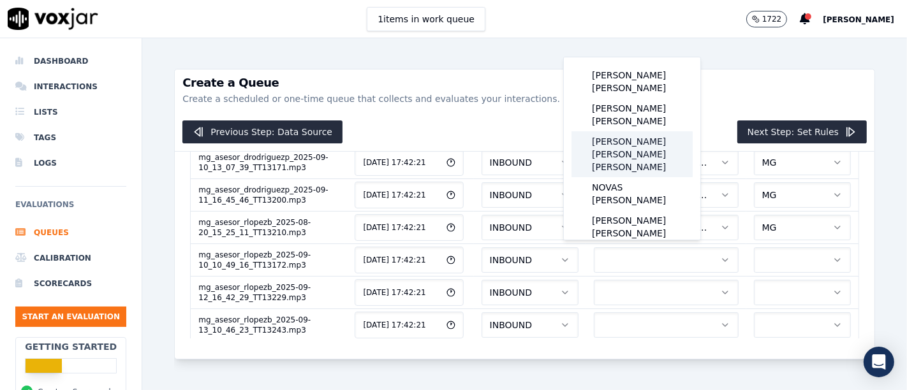
click at [645, 143] on div "[PERSON_NAME] [PERSON_NAME] [PERSON_NAME]" at bounding box center [631, 154] width 121 height 46
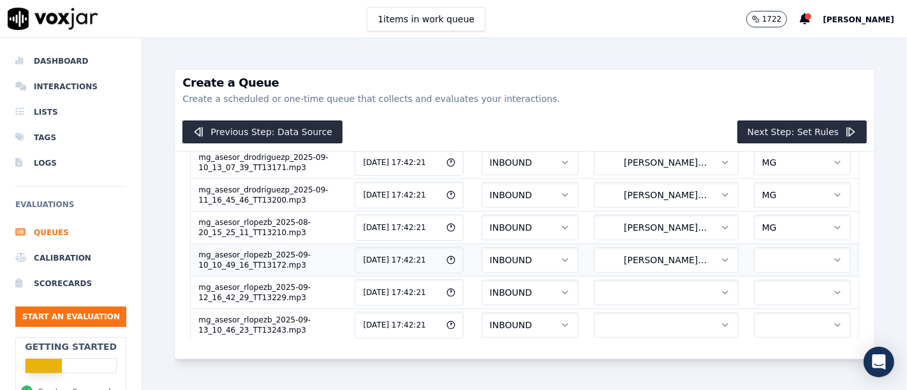
click at [754, 257] on button "button" at bounding box center [802, 260] width 97 height 26
click at [776, 308] on div "MG" at bounding box center [762, 310] width 76 height 20
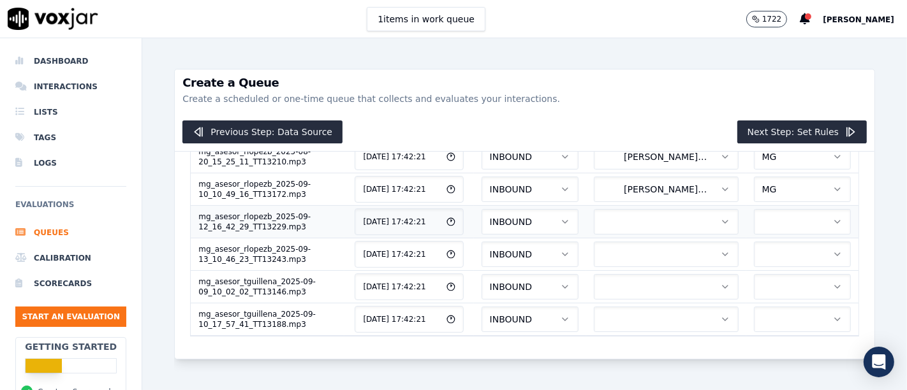
click at [631, 215] on button "button" at bounding box center [666, 222] width 145 height 26
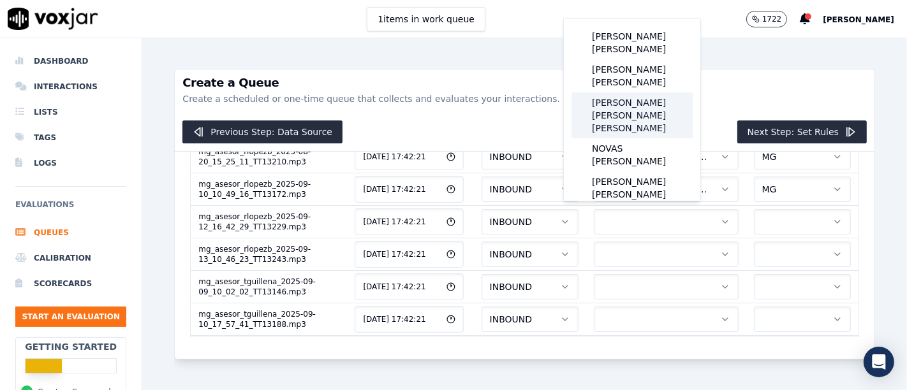
click at [649, 97] on div "[PERSON_NAME] [PERSON_NAME] [PERSON_NAME]" at bounding box center [631, 115] width 121 height 46
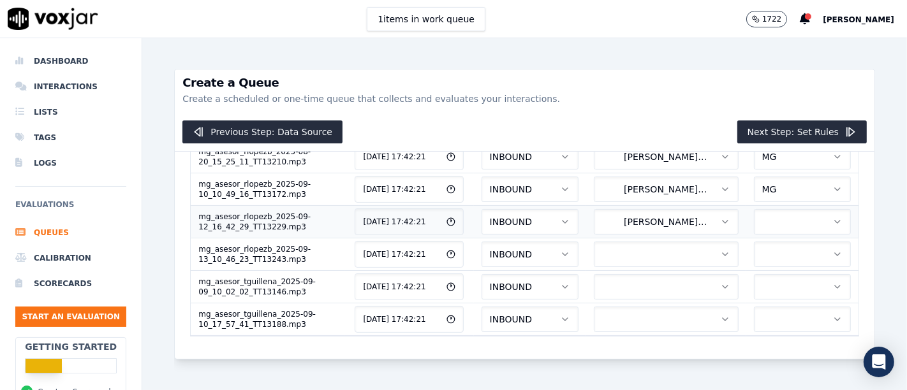
click at [754, 209] on button "button" at bounding box center [802, 222] width 97 height 26
click at [772, 274] on div "MG" at bounding box center [762, 271] width 76 height 20
click at [618, 252] on button "button" at bounding box center [666, 255] width 145 height 26
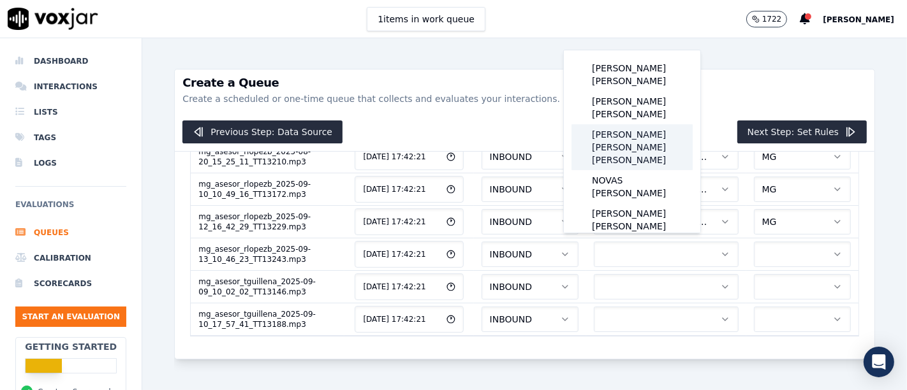
click at [638, 124] on div "[PERSON_NAME] [PERSON_NAME] [PERSON_NAME]" at bounding box center [631, 147] width 121 height 46
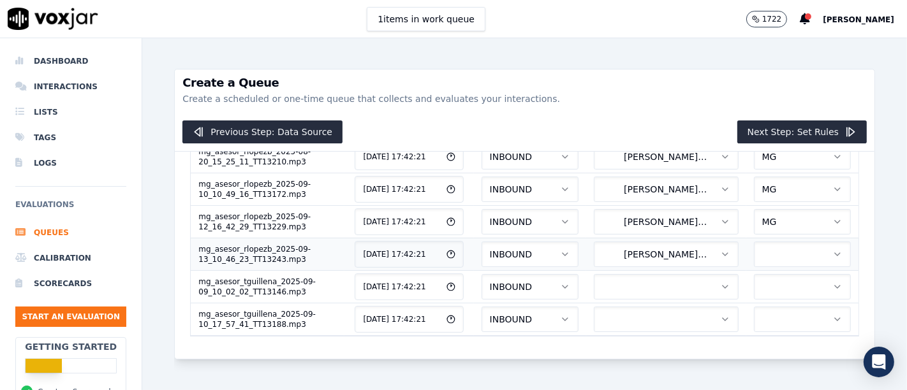
click at [772, 252] on button "button" at bounding box center [802, 255] width 97 height 26
click at [761, 306] on div "MG" at bounding box center [762, 303] width 76 height 20
click at [661, 281] on button "button" at bounding box center [666, 287] width 145 height 26
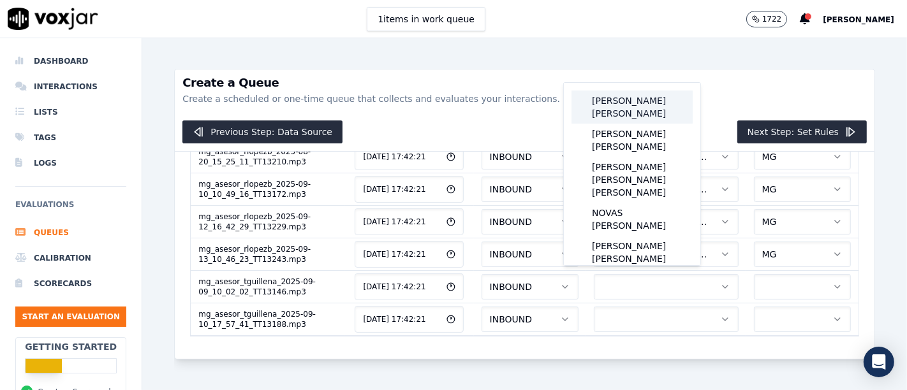
click at [636, 110] on div "[PERSON_NAME] [PERSON_NAME]" at bounding box center [631, 107] width 121 height 33
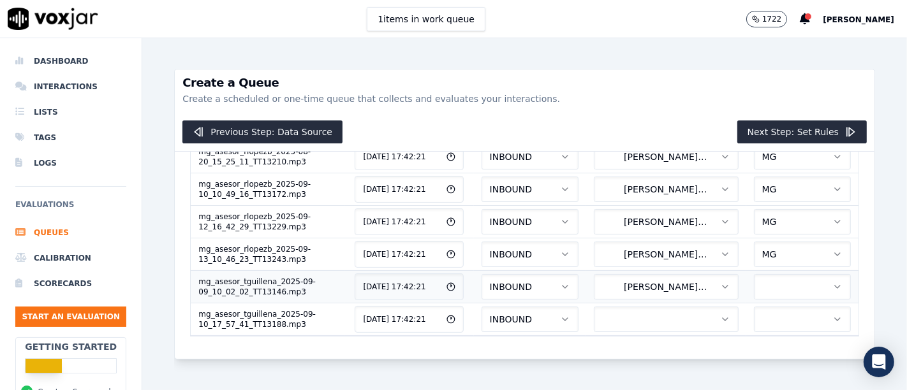
click at [754, 281] on button "button" at bounding box center [802, 287] width 97 height 26
click at [766, 348] on div "ELEMEN MG" at bounding box center [762, 325] width 86 height 51
click at [763, 342] on div "MG" at bounding box center [762, 335] width 76 height 20
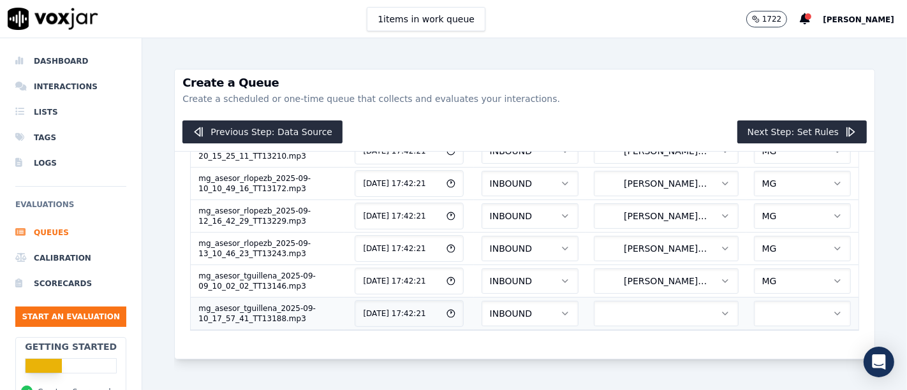
click at [625, 301] on button "button" at bounding box center [666, 314] width 145 height 26
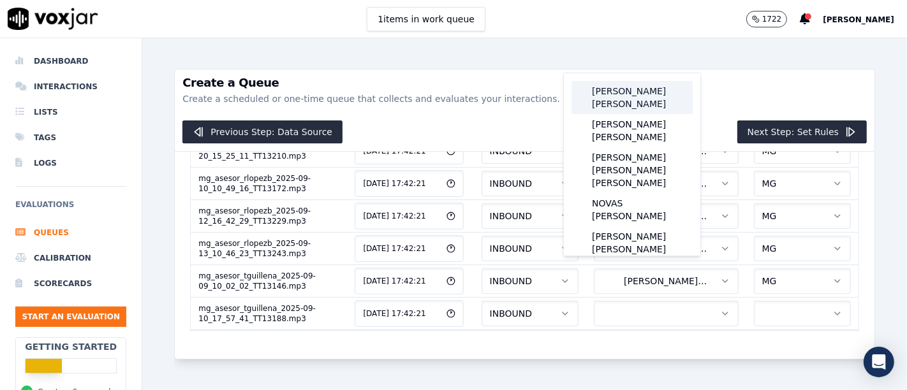
click at [644, 108] on div "[PERSON_NAME] [PERSON_NAME]" at bounding box center [631, 97] width 121 height 33
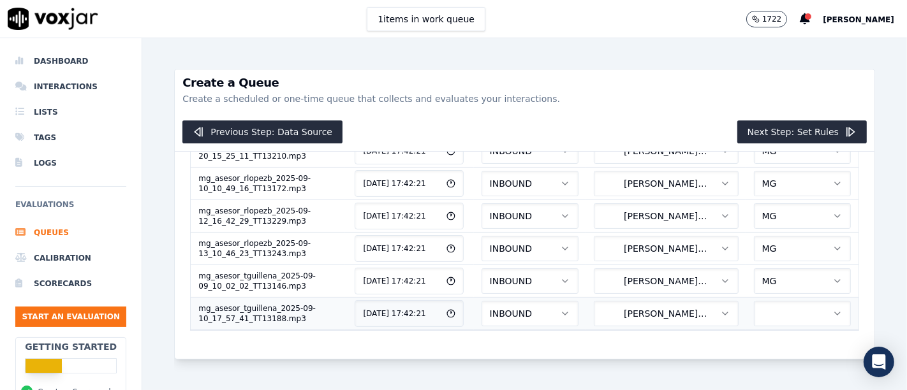
click at [754, 301] on button "button" at bounding box center [802, 314] width 97 height 26
click at [761, 328] on div "MG" at bounding box center [762, 326] width 76 height 20
click at [784, 135] on button "Next Step: Set Rules" at bounding box center [801, 132] width 129 height 23
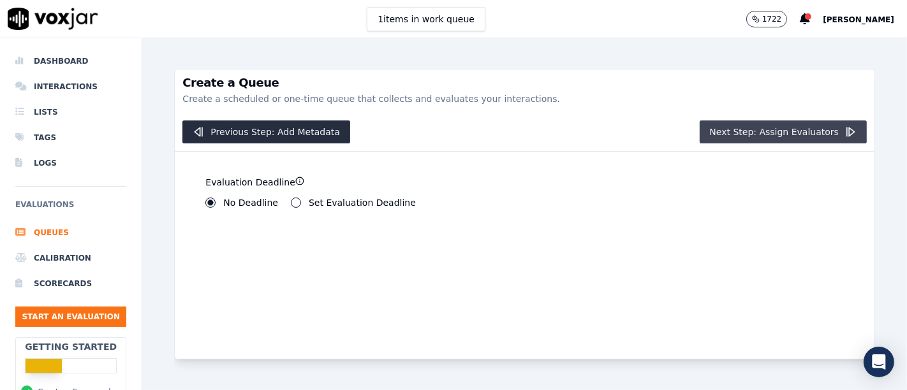
click at [750, 131] on button "Next Step: Assign Evaluators" at bounding box center [783, 132] width 168 height 23
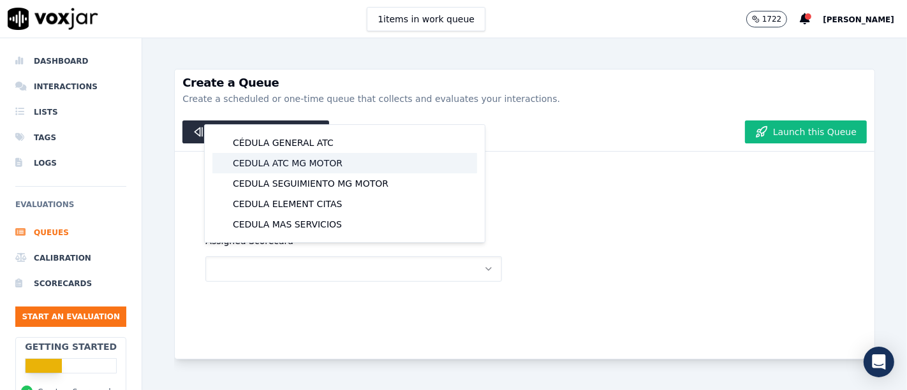
click at [305, 166] on div "CEDULA ATC MG MOTOR" at bounding box center [344, 163] width 265 height 20
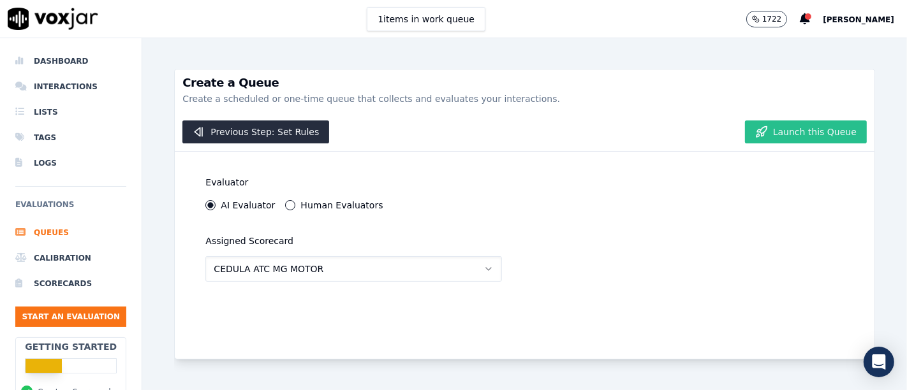
click at [815, 135] on button "Launch this Queue" at bounding box center [806, 132] width 122 height 23
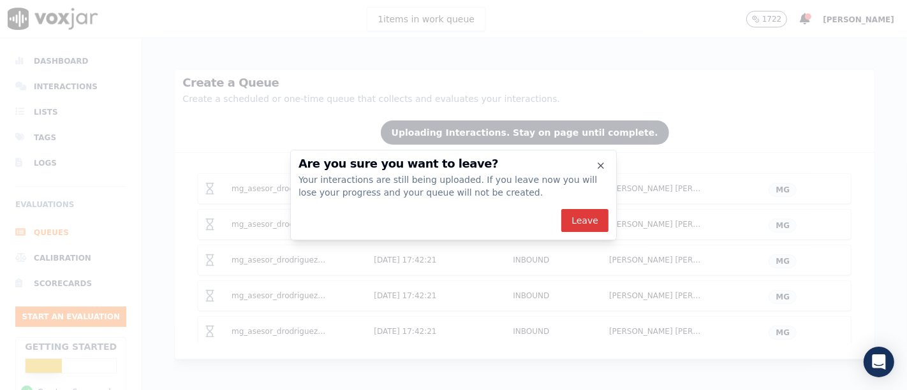
click at [594, 215] on button "Leave" at bounding box center [584, 220] width 47 height 23
